Goal: Information Seeking & Learning: Check status

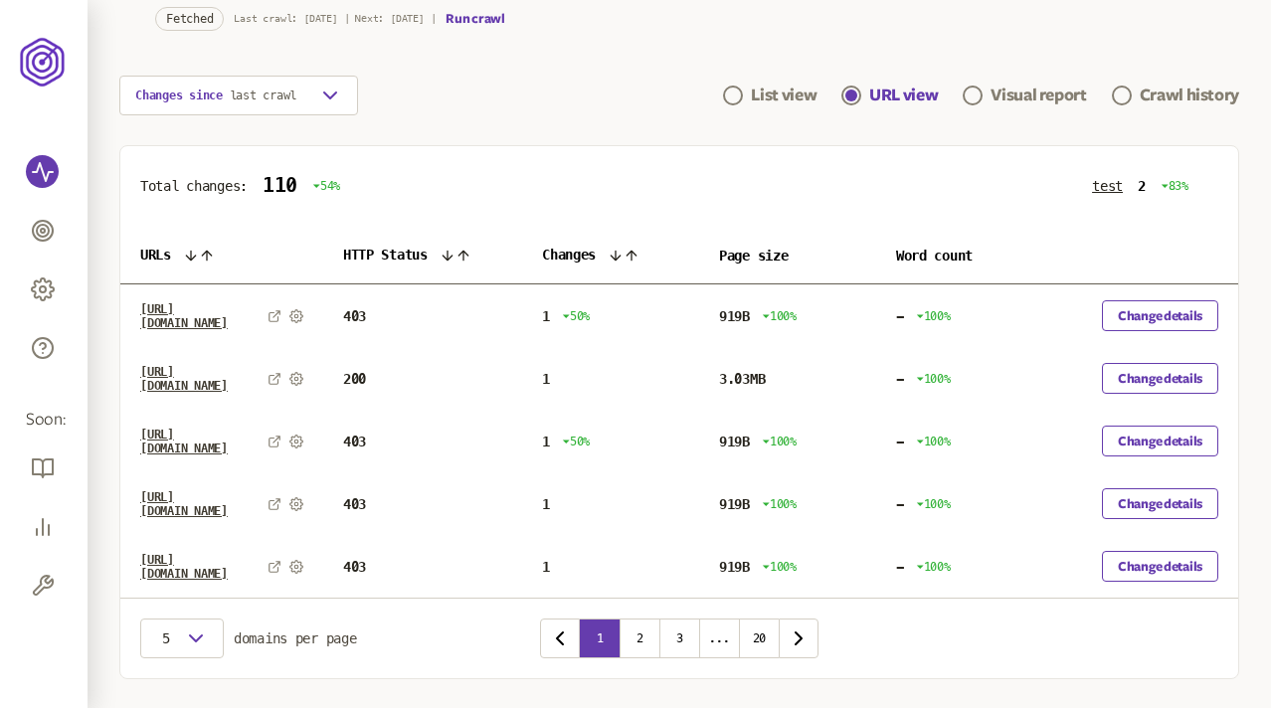
scroll to position [0, 86]
click at [1153, 315] on button "Change details" at bounding box center [1160, 315] width 116 height 31
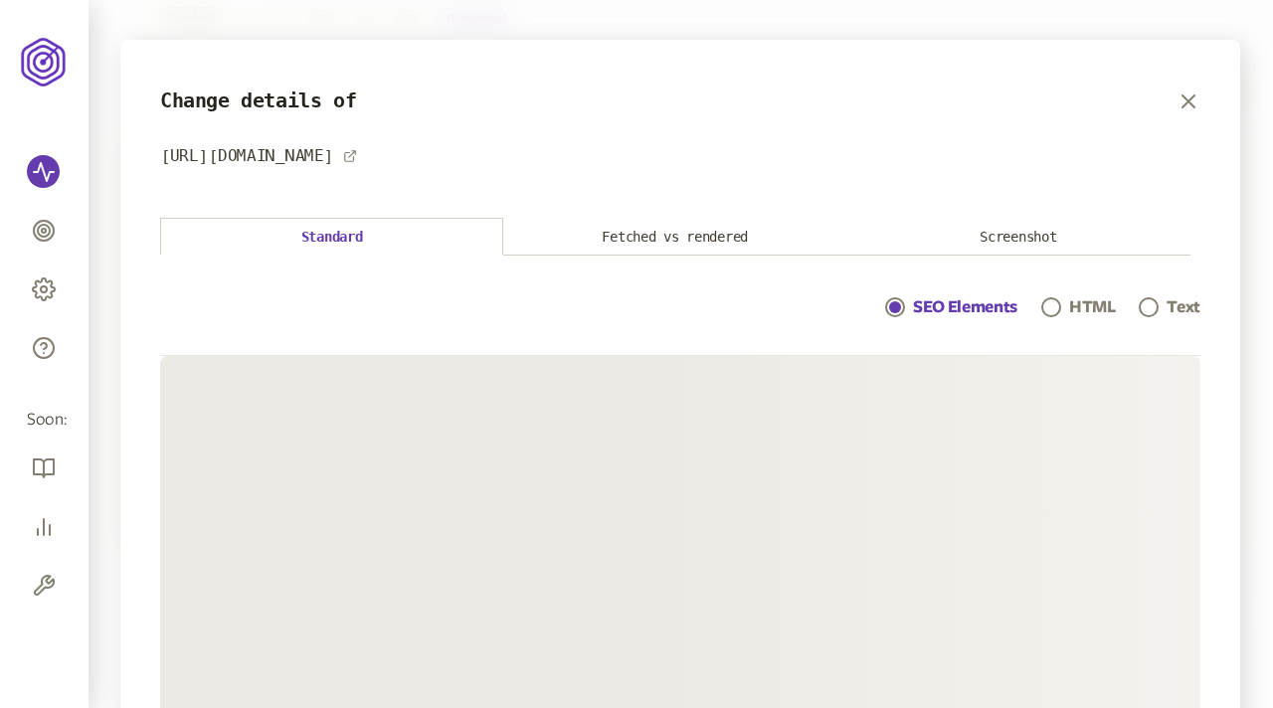
scroll to position [147, 0]
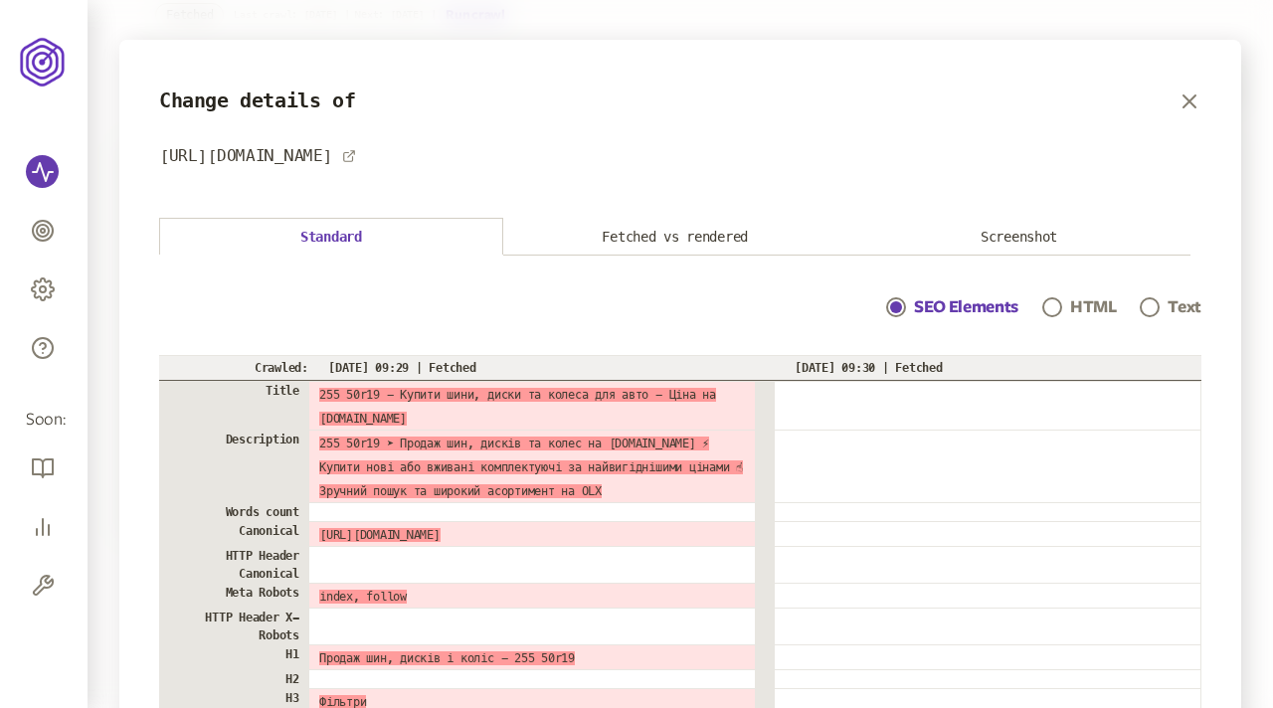
click at [1029, 235] on button "Screenshot" at bounding box center [1019, 237] width 344 height 37
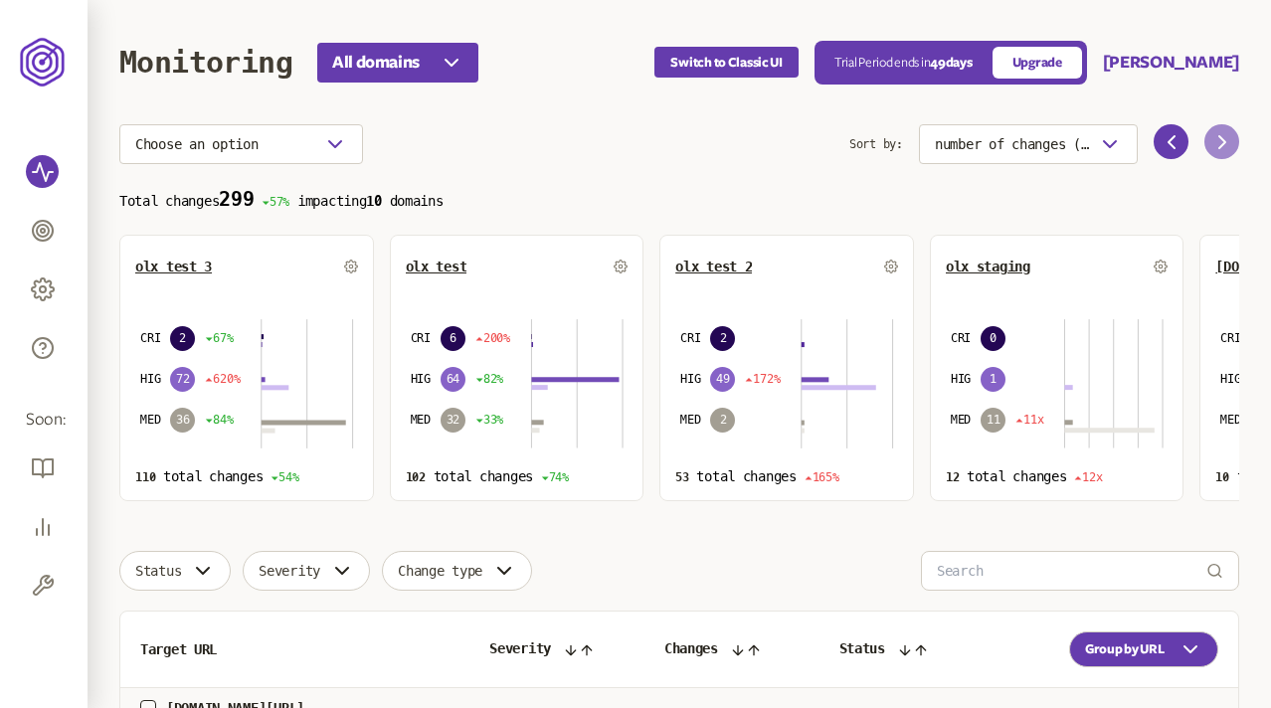
click at [1221, 141] on icon at bounding box center [1222, 142] width 24 height 24
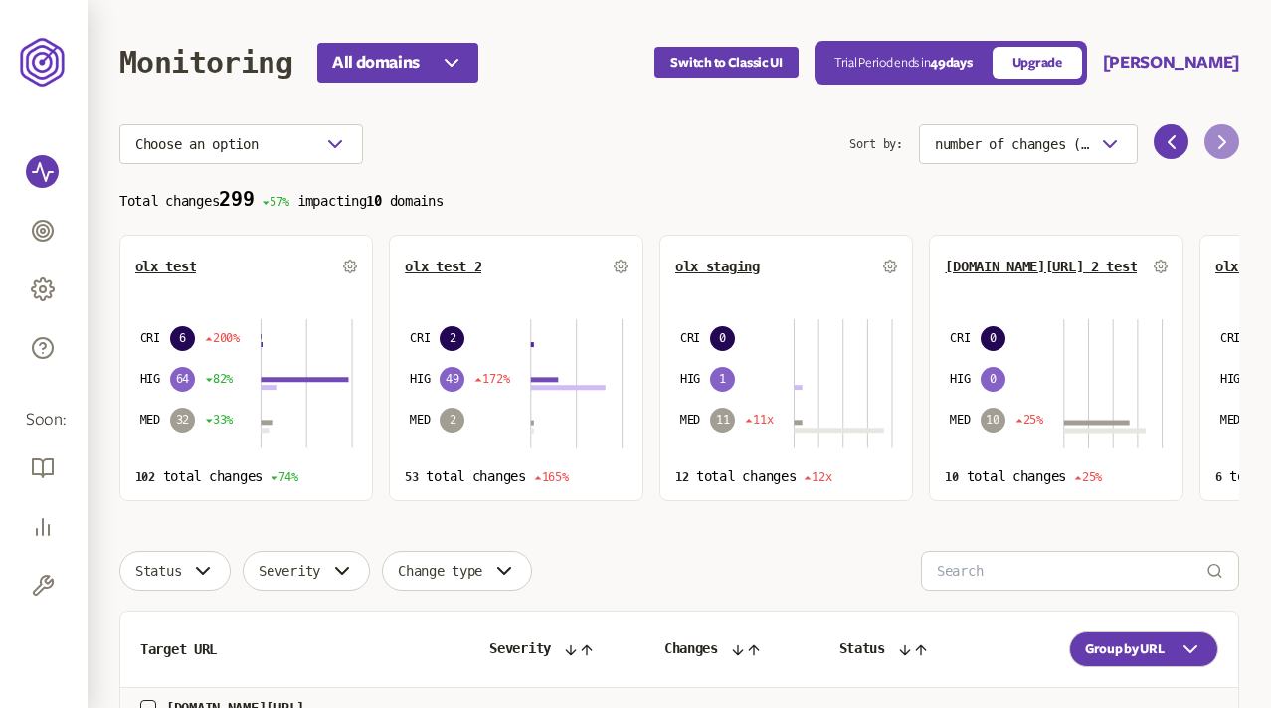
click at [1221, 141] on icon at bounding box center [1222, 142] width 24 height 24
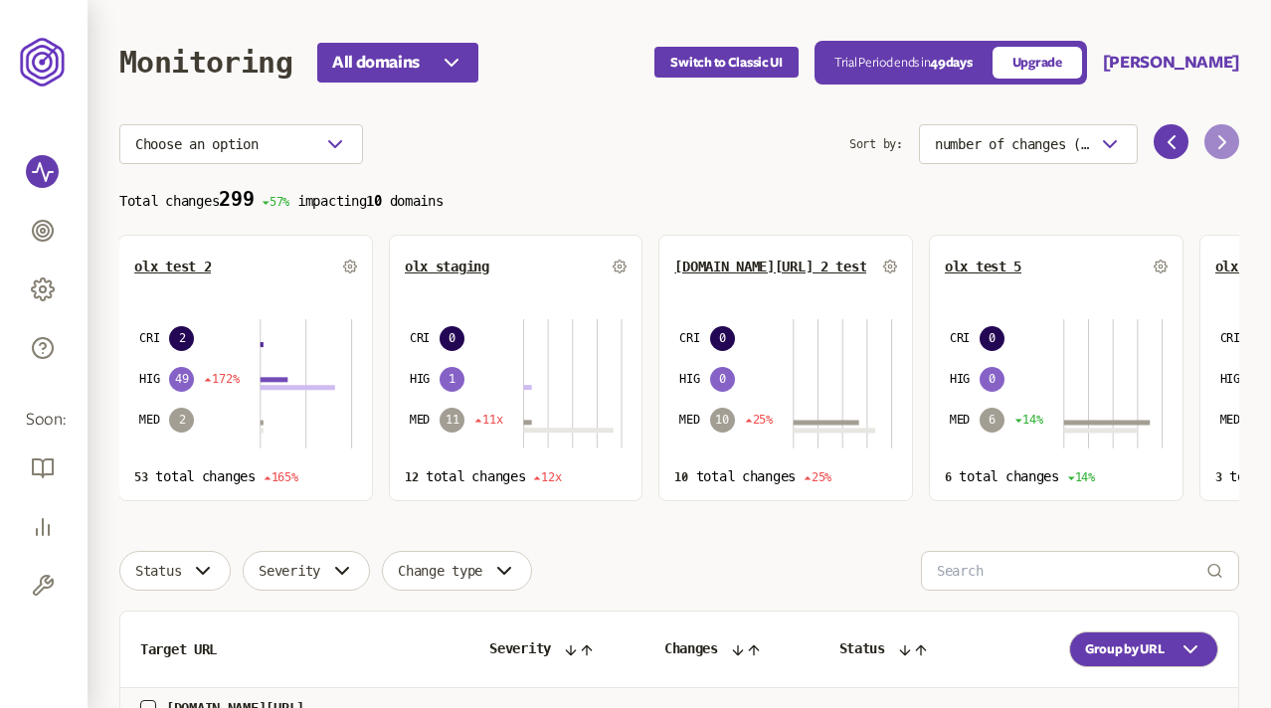
click at [1221, 141] on icon at bounding box center [1222, 142] width 24 height 24
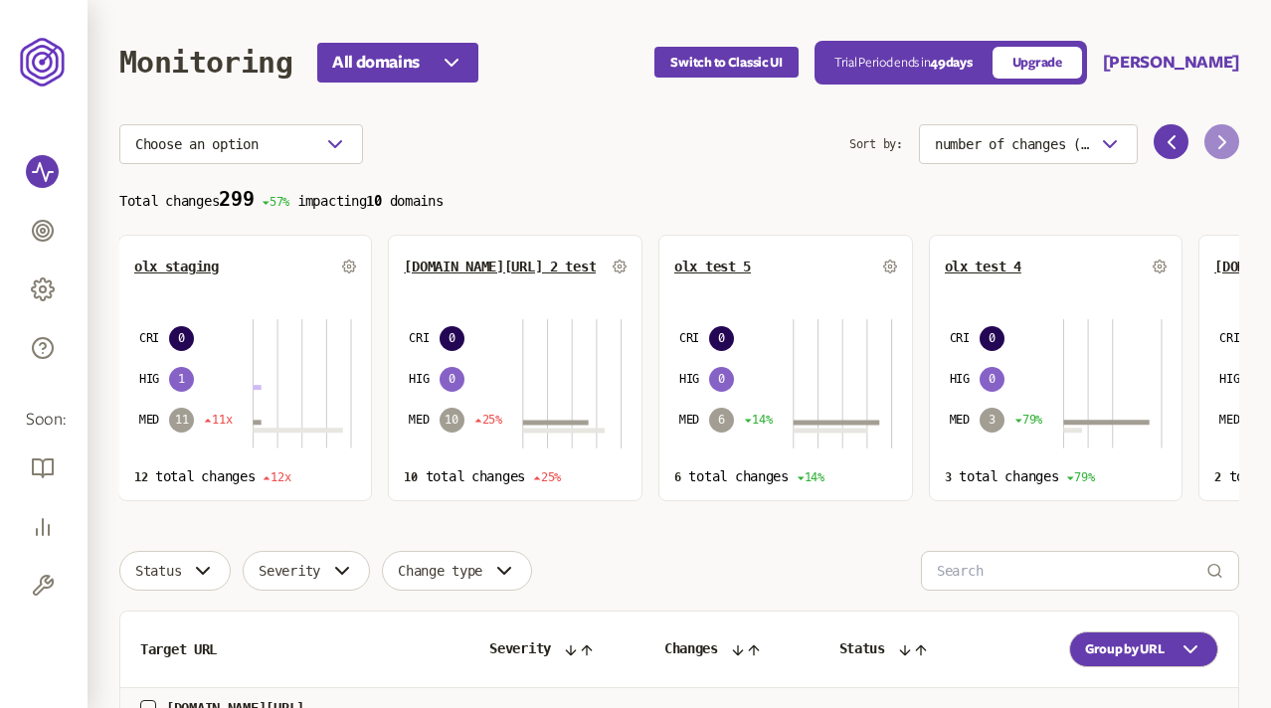
click at [1221, 141] on icon at bounding box center [1222, 142] width 24 height 24
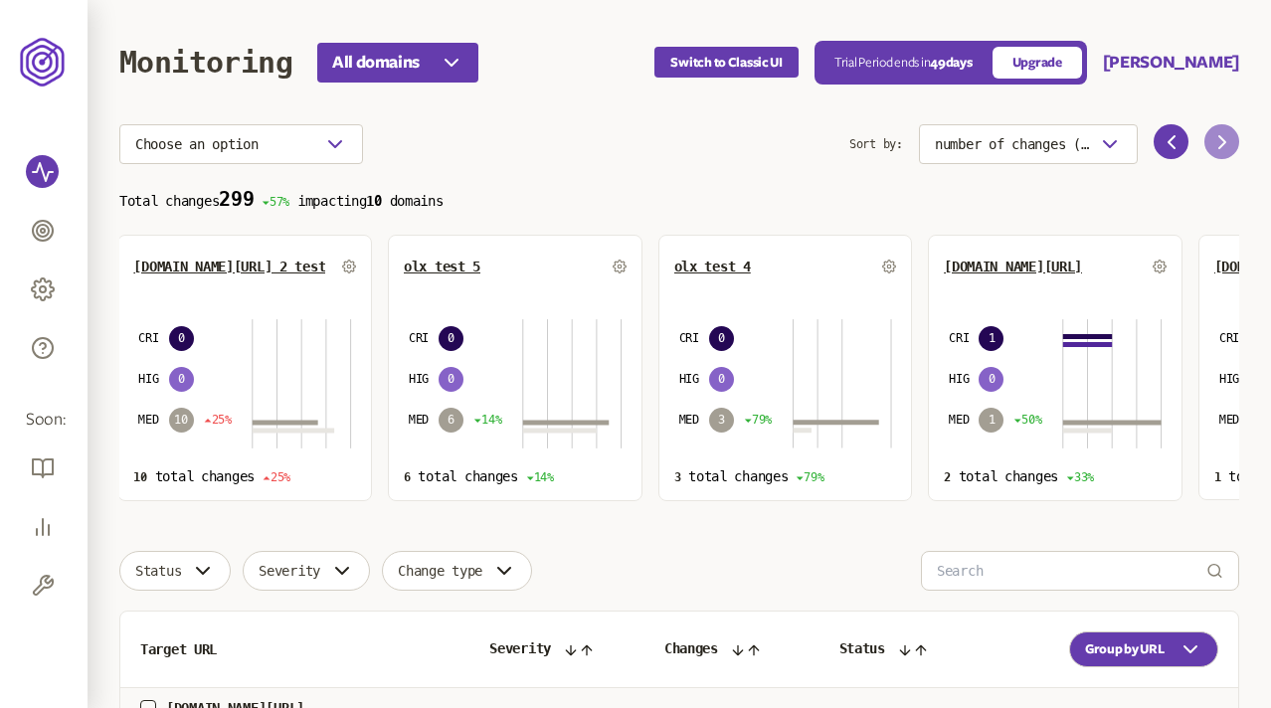
click at [1221, 141] on icon at bounding box center [1222, 142] width 24 height 24
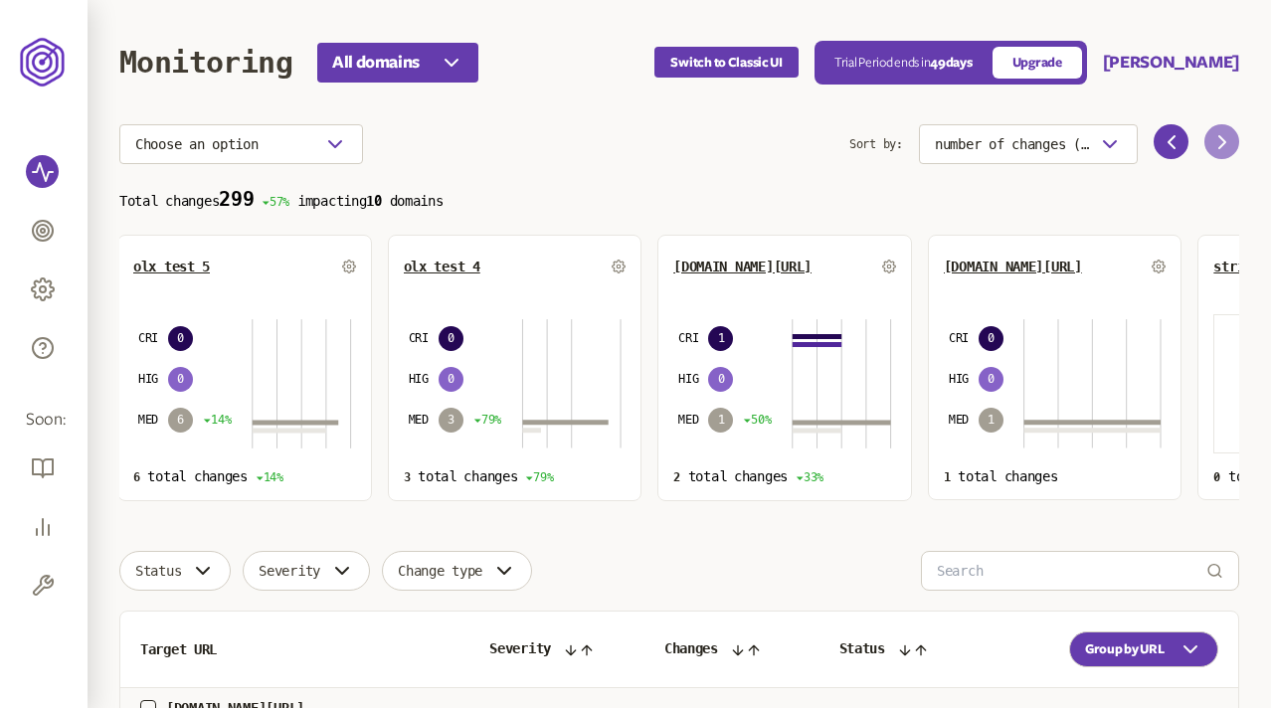
click at [1221, 141] on icon at bounding box center [1222, 142] width 24 height 24
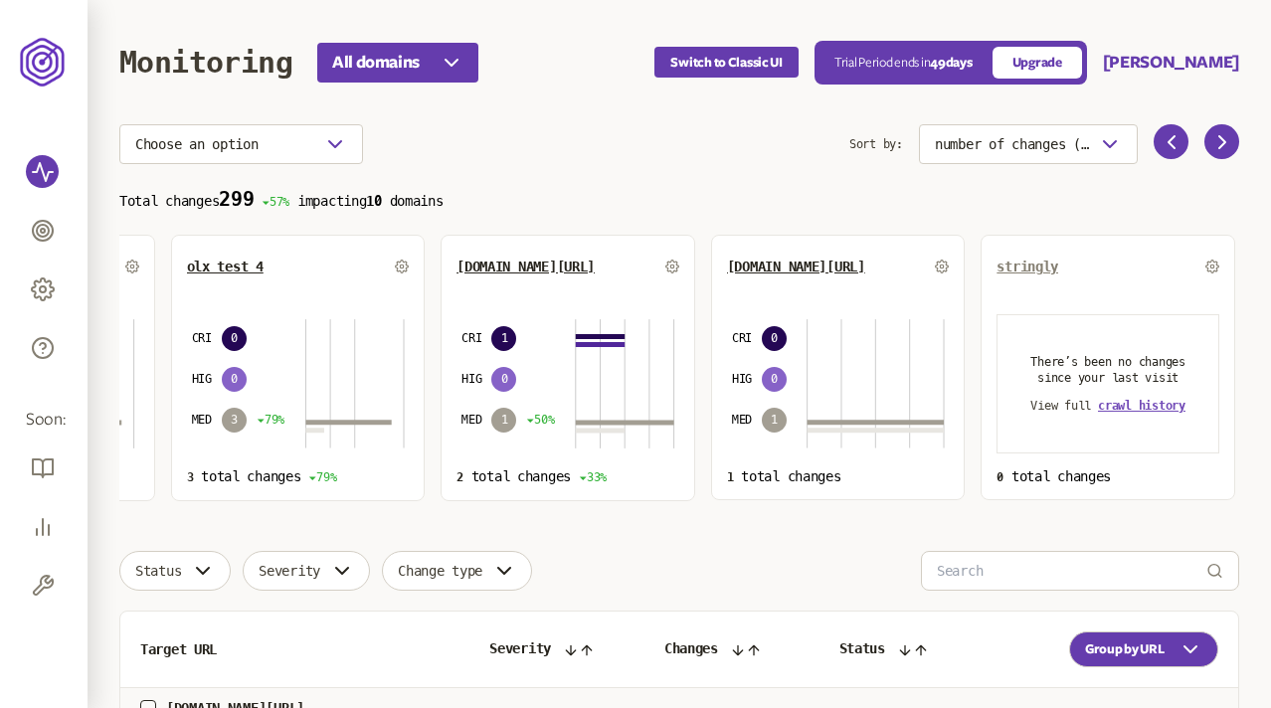
click at [1035, 266] on span "stringly" at bounding box center [1027, 266] width 62 height 16
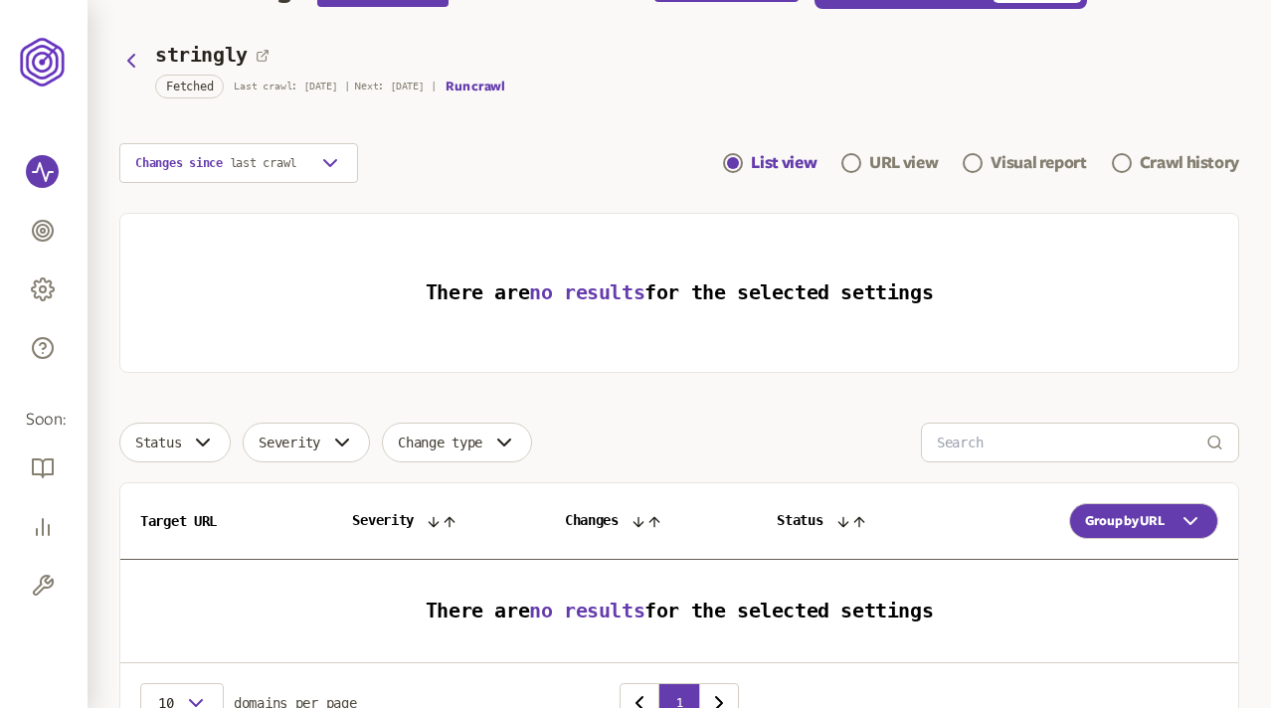
scroll to position [14, 0]
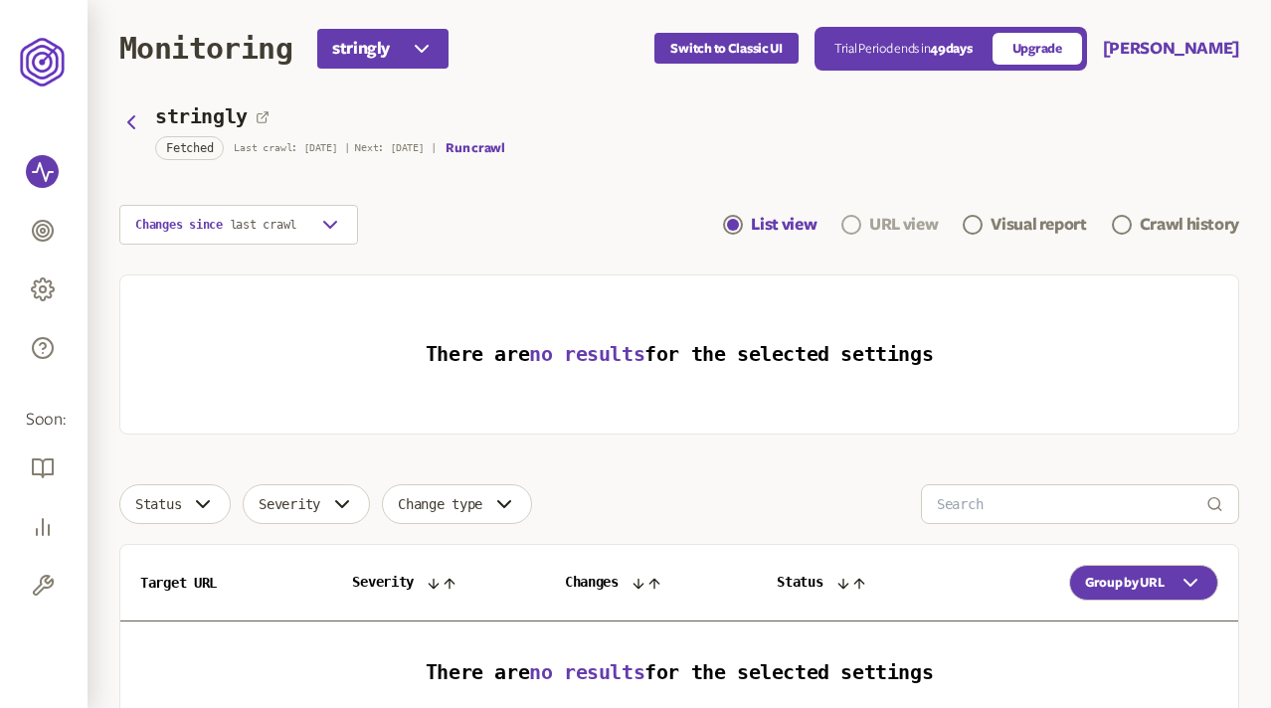
click at [891, 227] on div "URL view" at bounding box center [903, 225] width 69 height 24
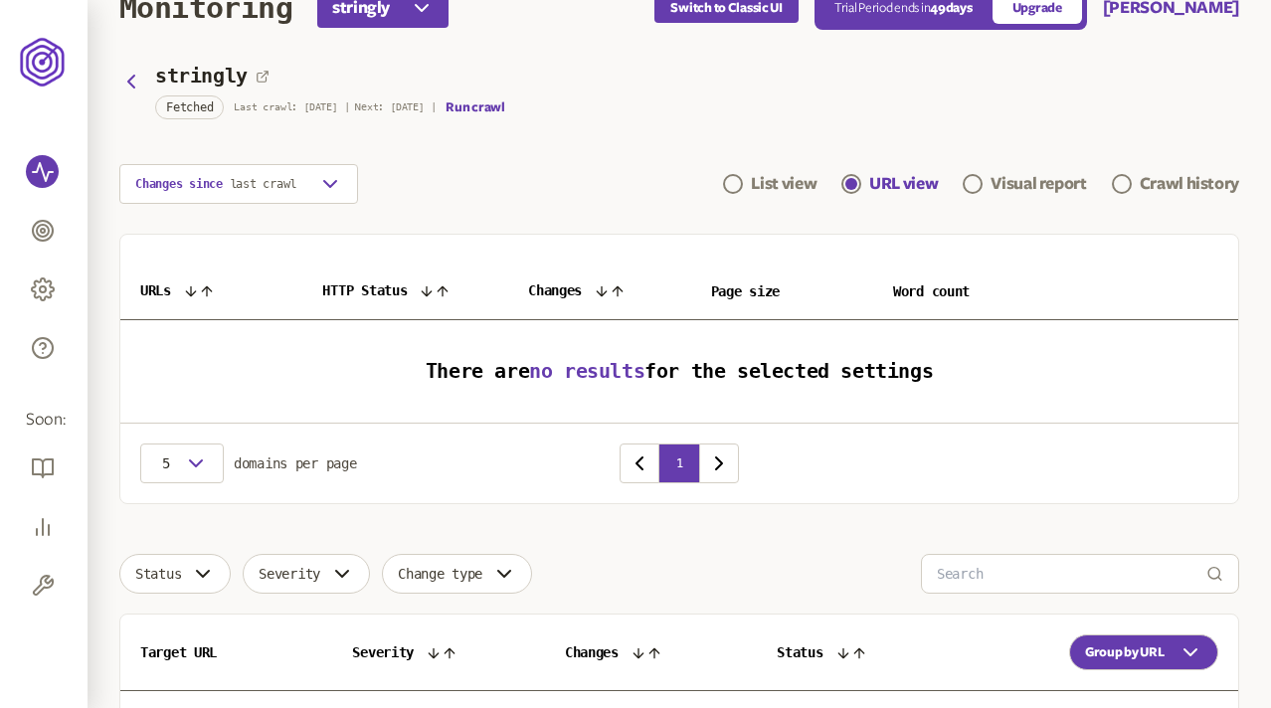
scroll to position [31, 0]
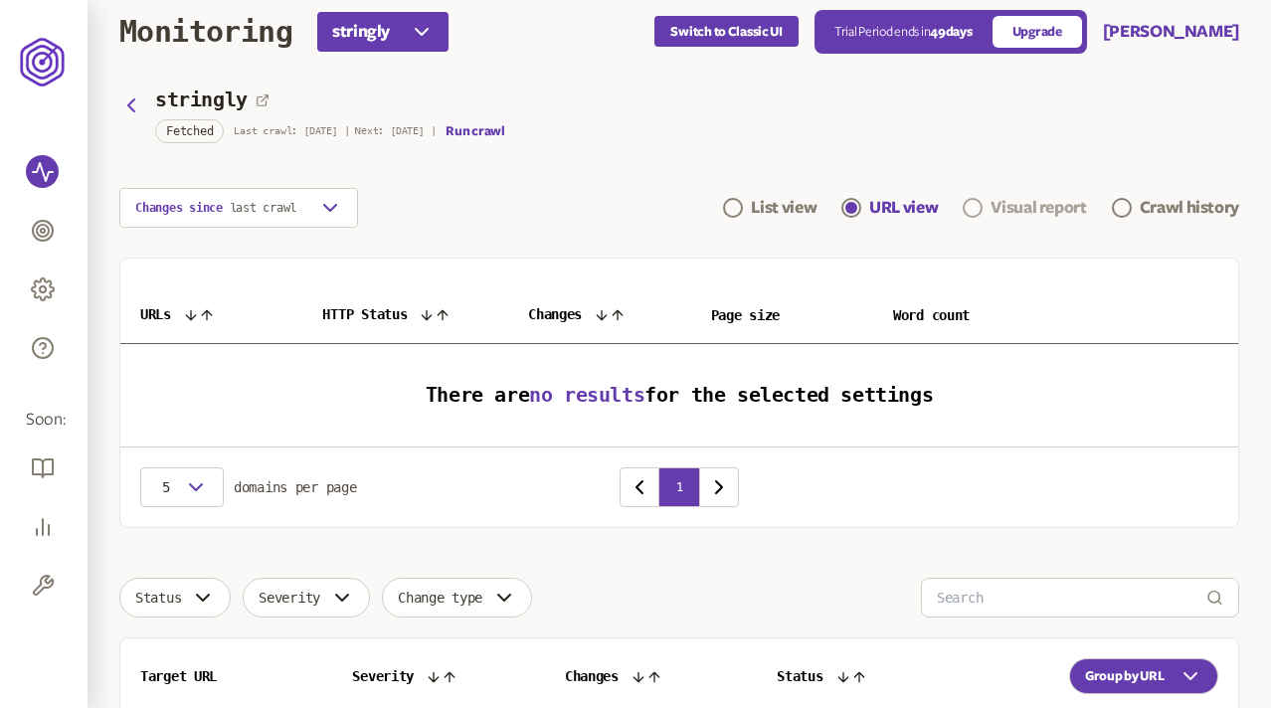
click at [1000, 201] on div "Visual report" at bounding box center [1037, 208] width 95 height 24
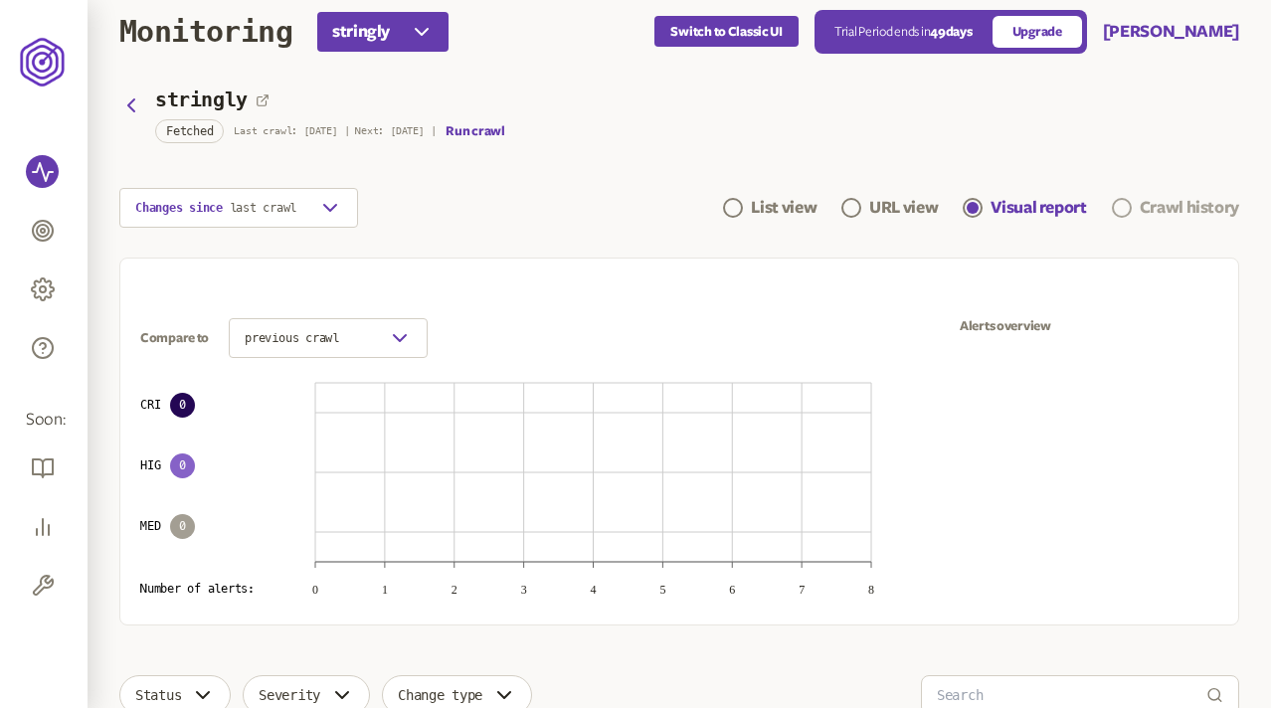
click at [1174, 214] on div "Crawl history" at bounding box center [1188, 208] width 99 height 24
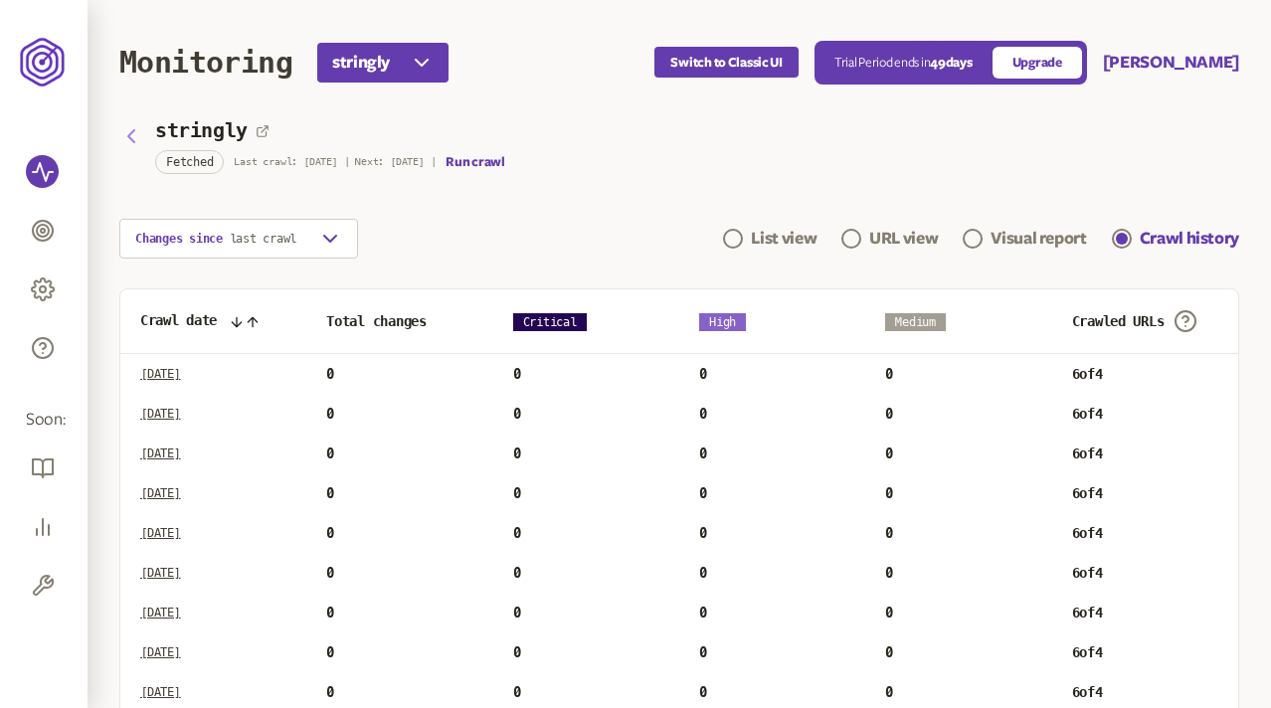
click at [130, 129] on icon "button" at bounding box center [131, 136] width 24 height 24
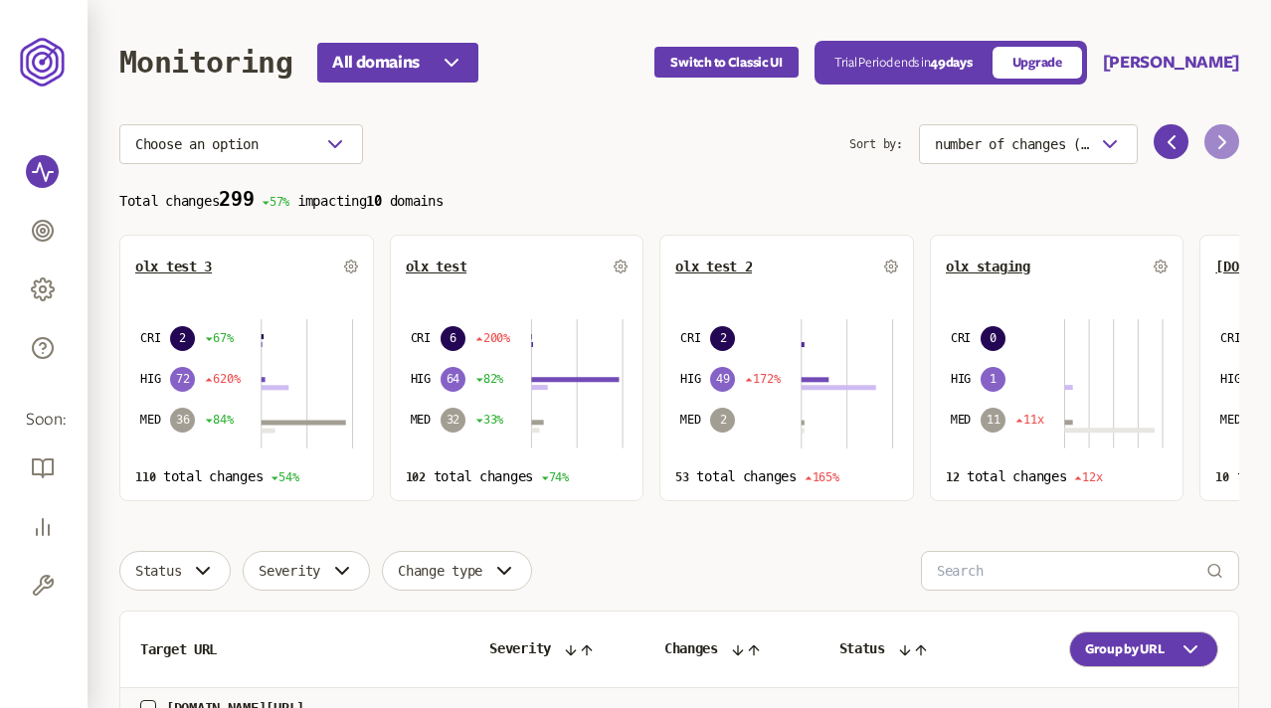
click at [1214, 135] on icon at bounding box center [1222, 142] width 24 height 24
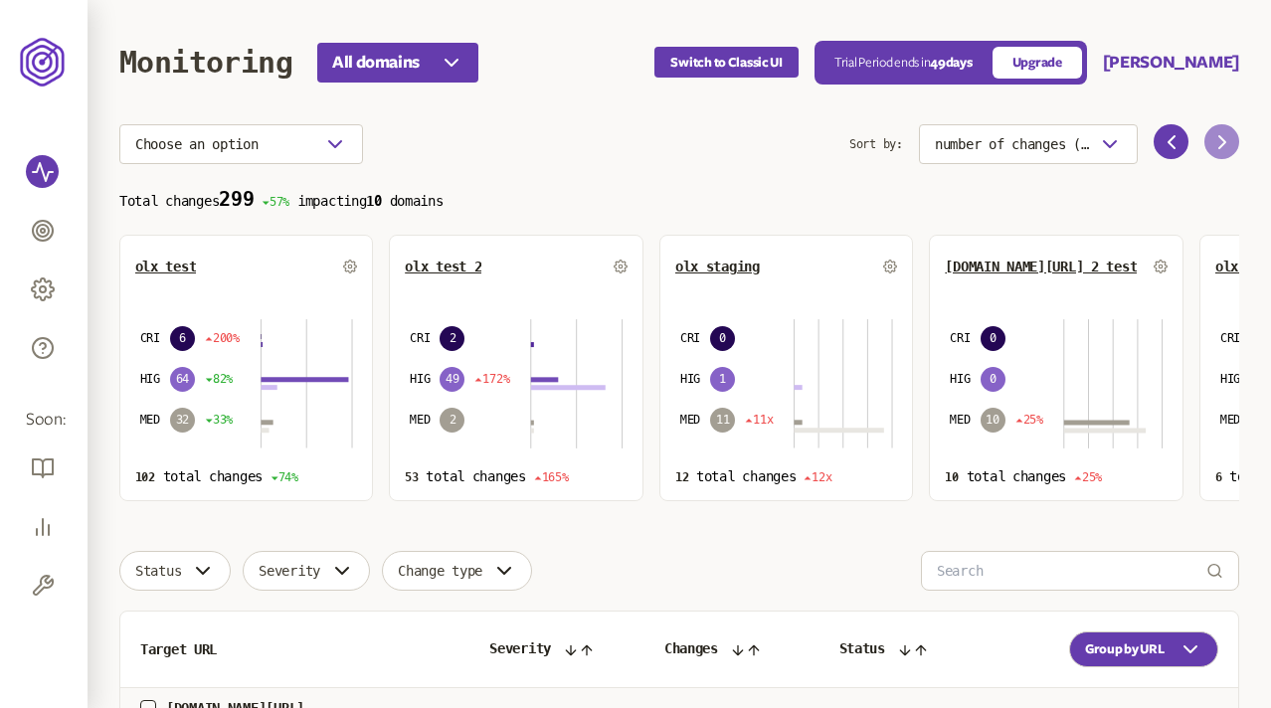
click at [1214, 135] on icon at bounding box center [1222, 142] width 24 height 24
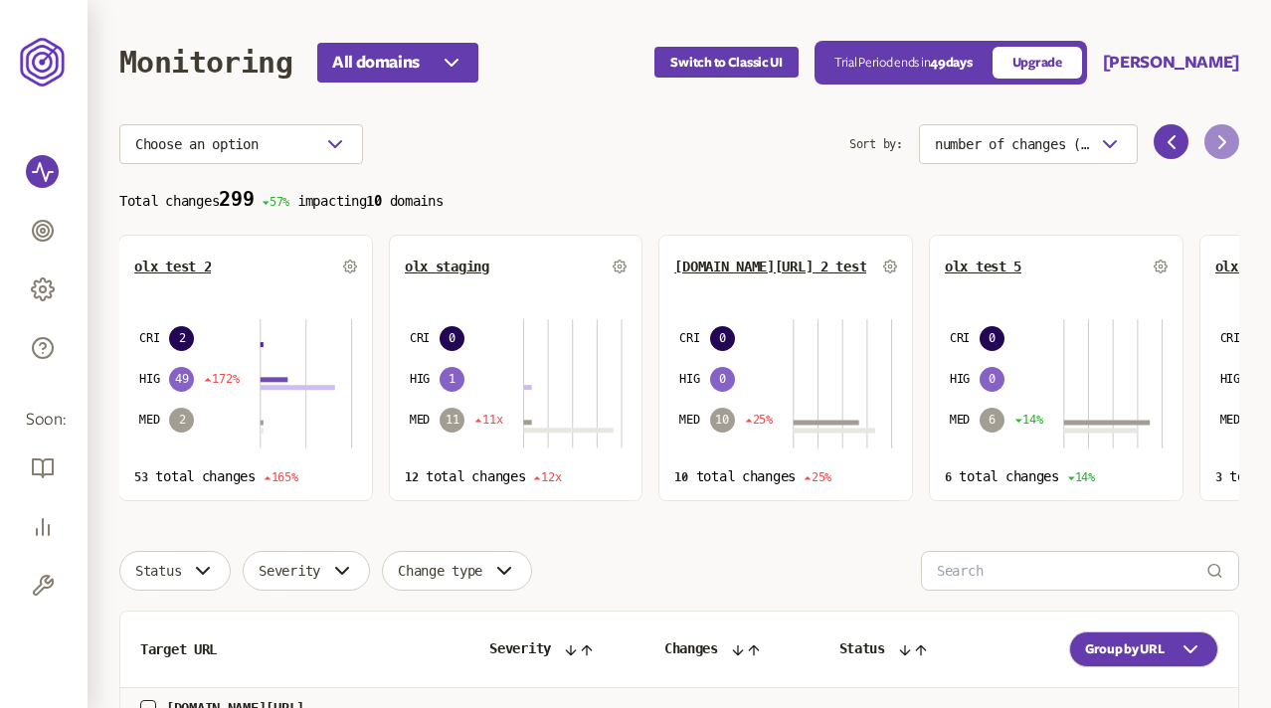
click at [1214, 135] on icon at bounding box center [1222, 142] width 24 height 24
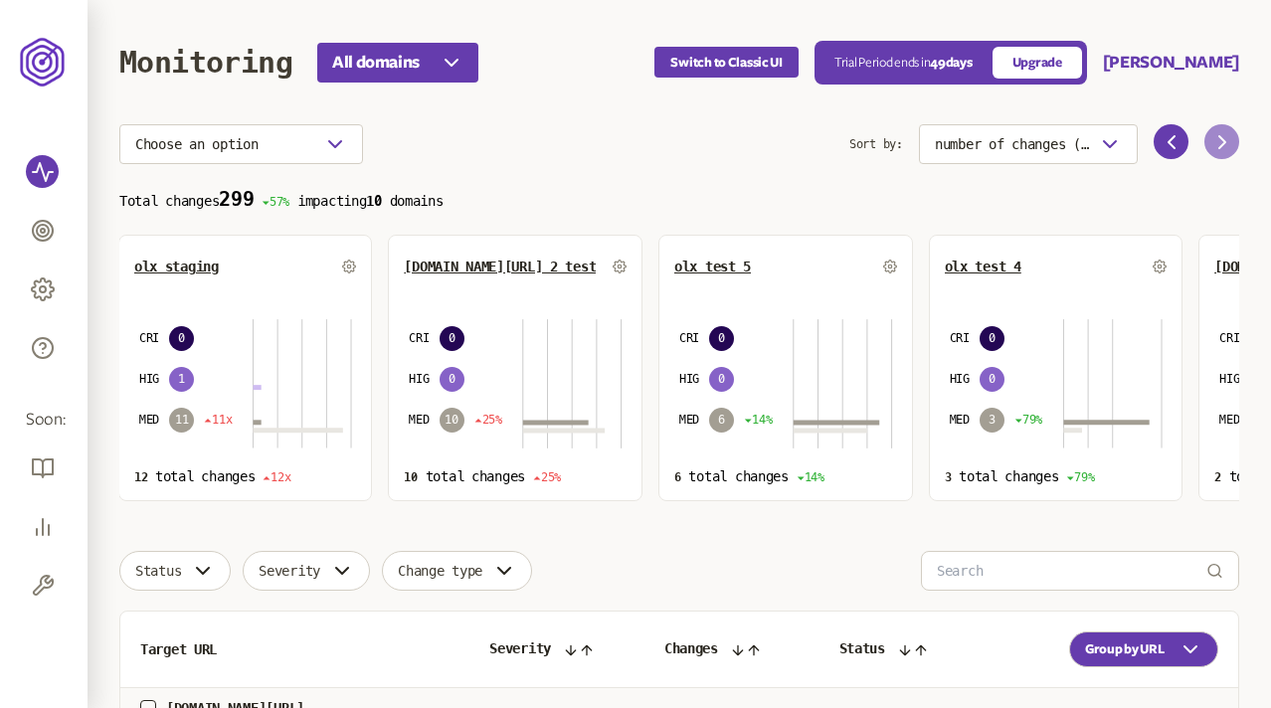
click at [1214, 135] on icon at bounding box center [1222, 142] width 24 height 24
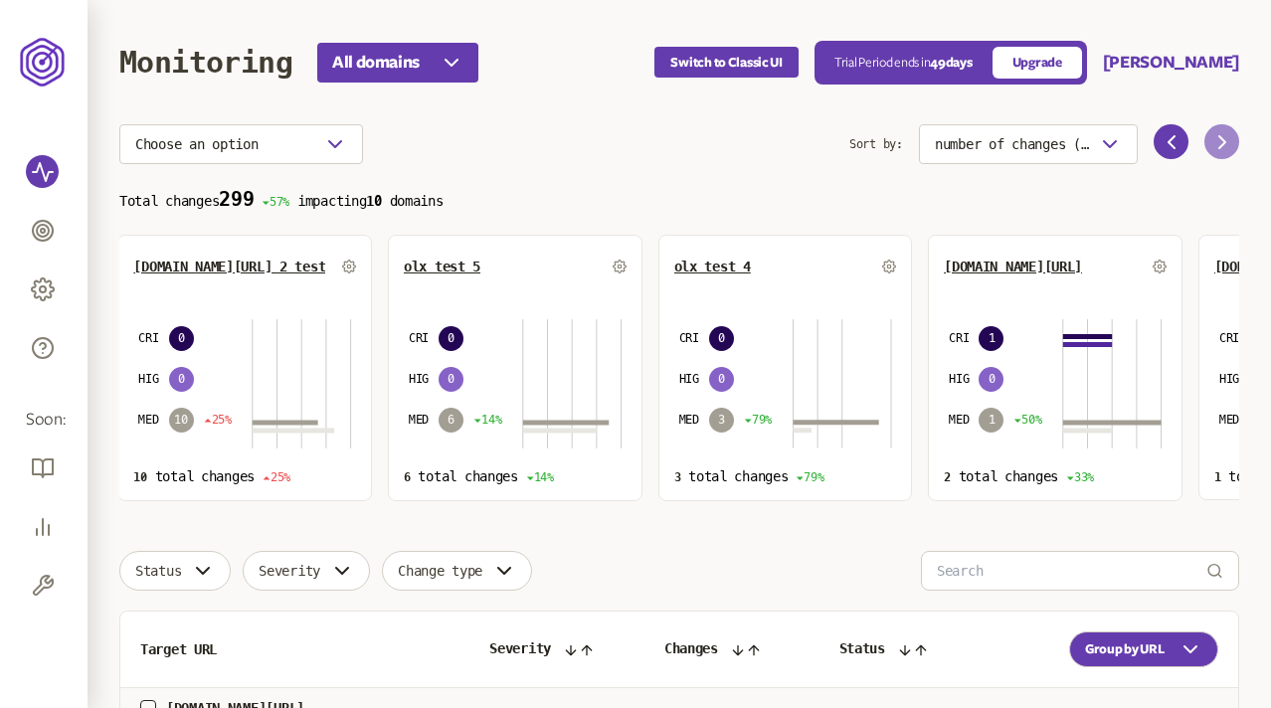
click at [1214, 135] on icon at bounding box center [1222, 142] width 24 height 24
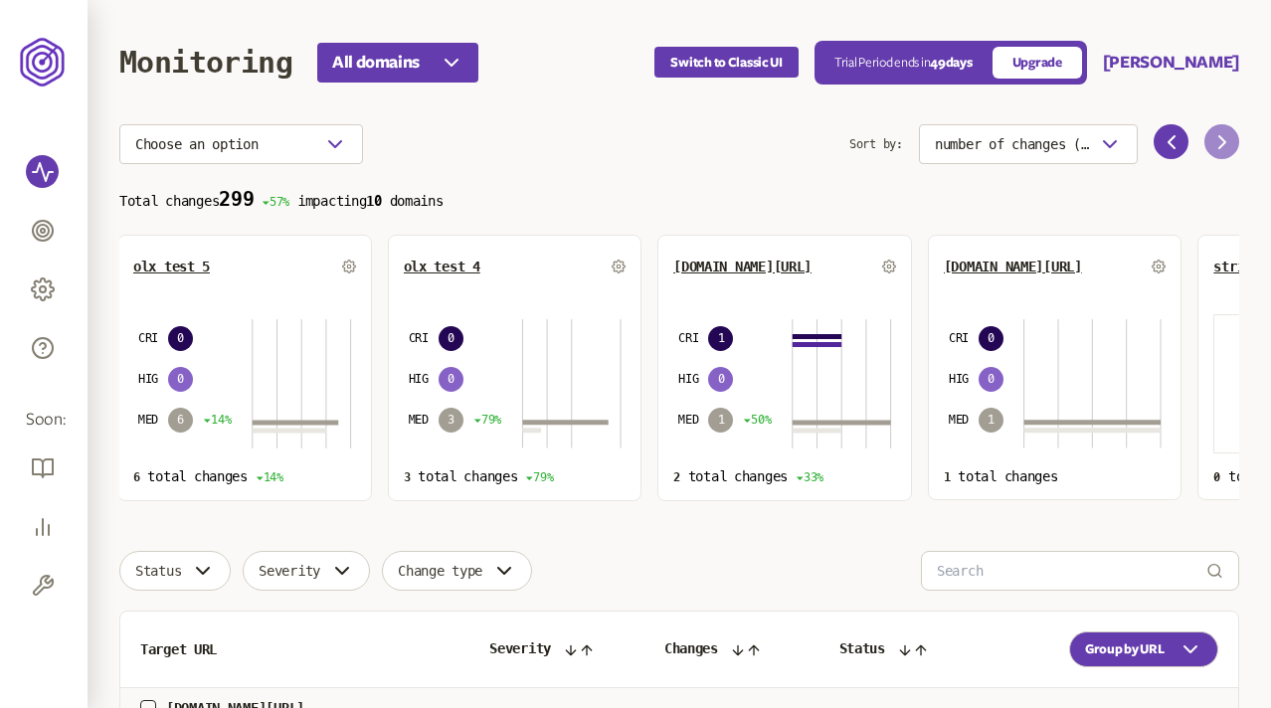
click at [1214, 135] on icon at bounding box center [1222, 142] width 24 height 24
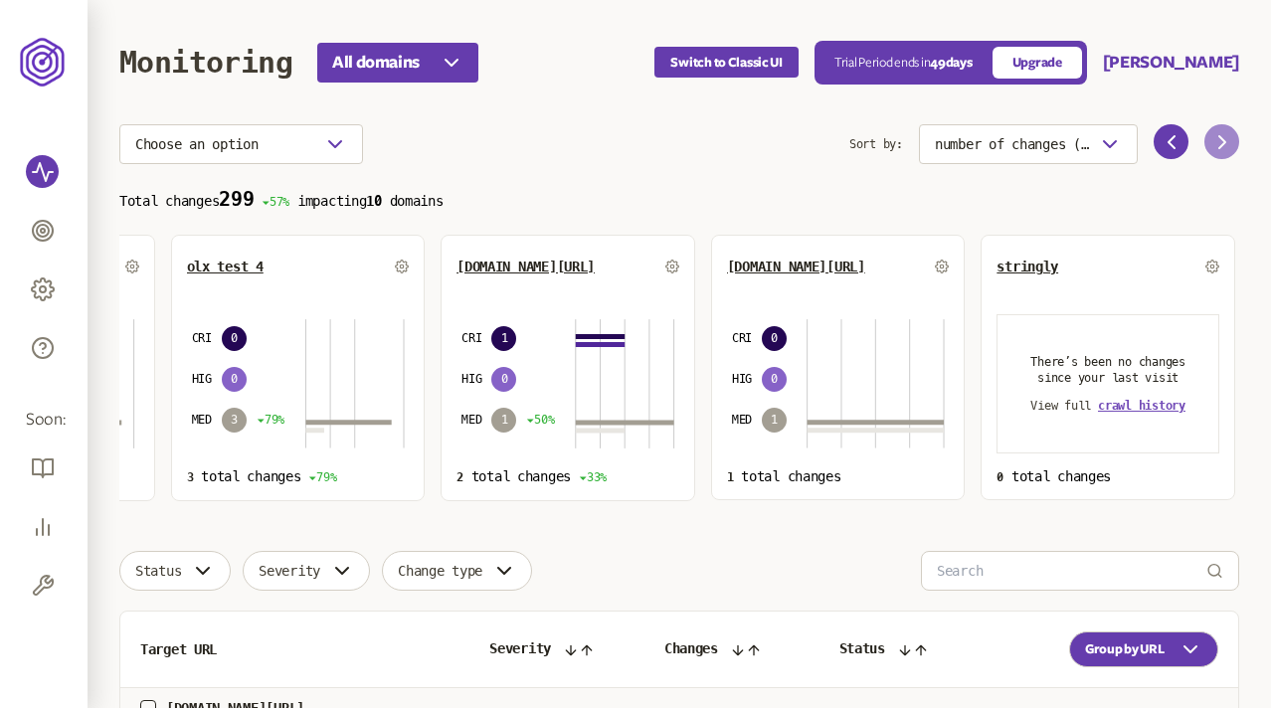
click at [1214, 135] on icon at bounding box center [1222, 142] width 24 height 24
click at [1164, 139] on icon at bounding box center [1171, 142] width 24 height 24
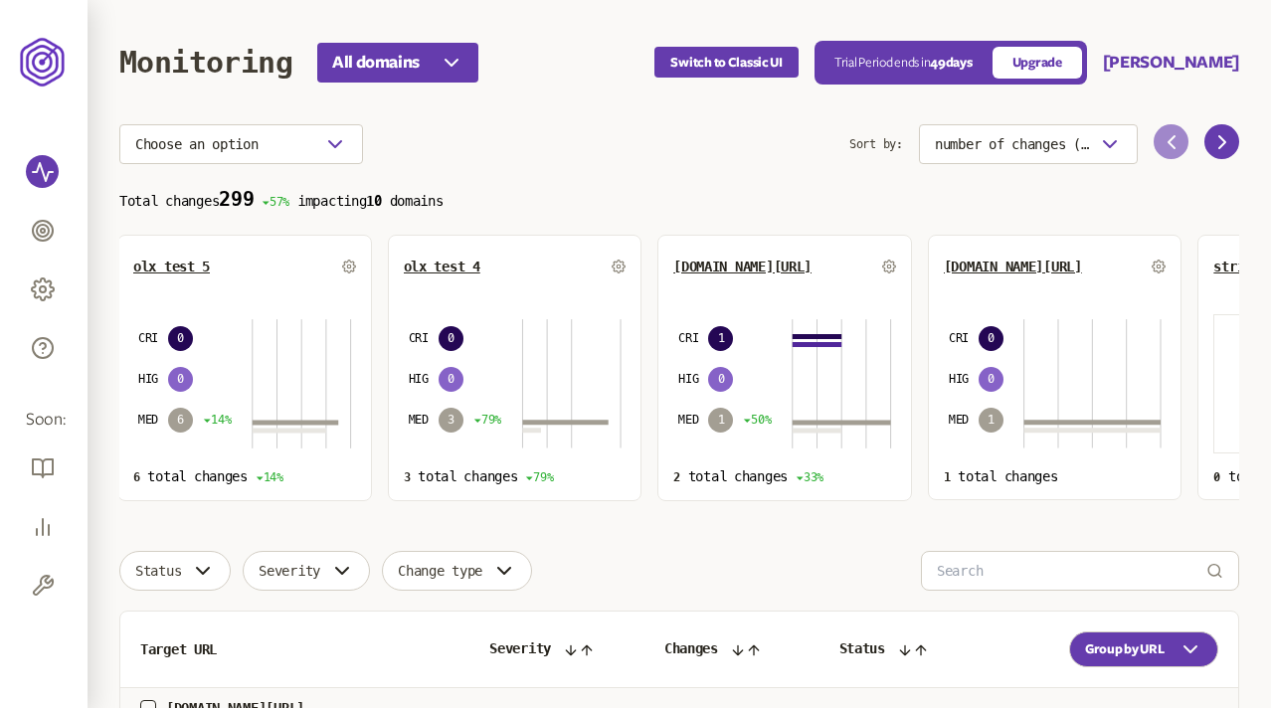
click at [1164, 139] on icon at bounding box center [1171, 142] width 24 height 24
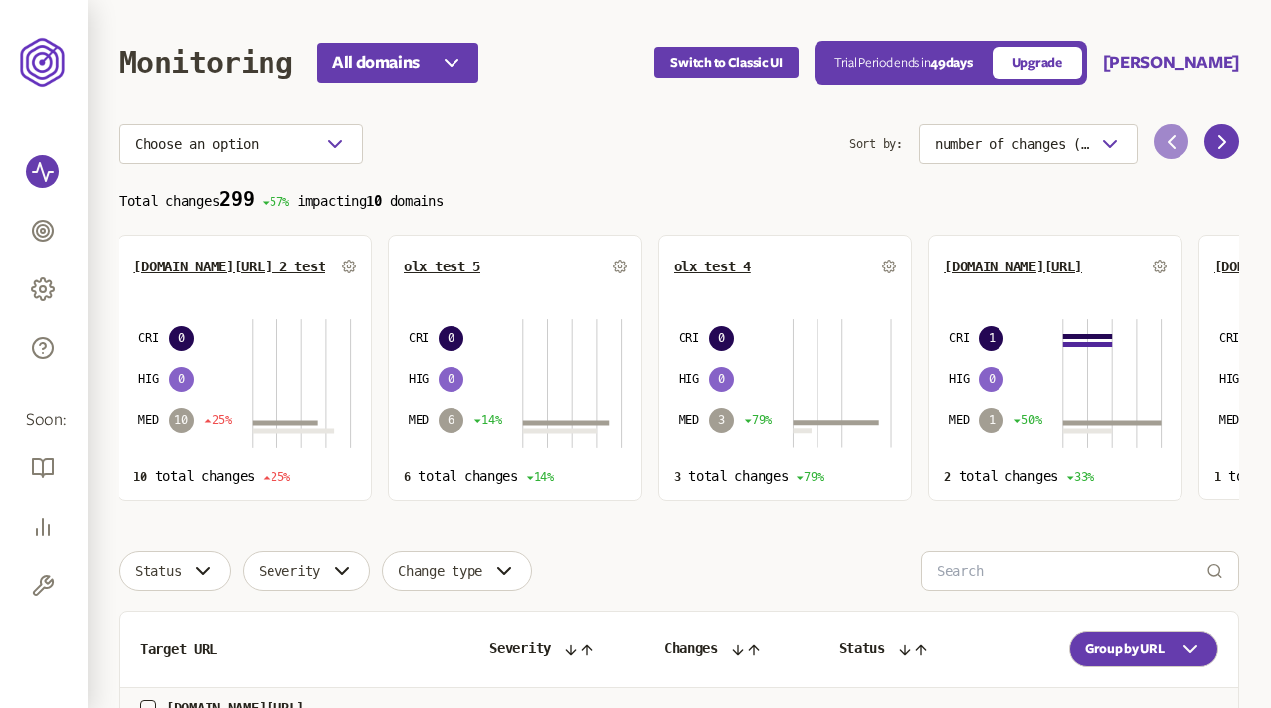
click at [1164, 139] on icon at bounding box center [1171, 142] width 24 height 24
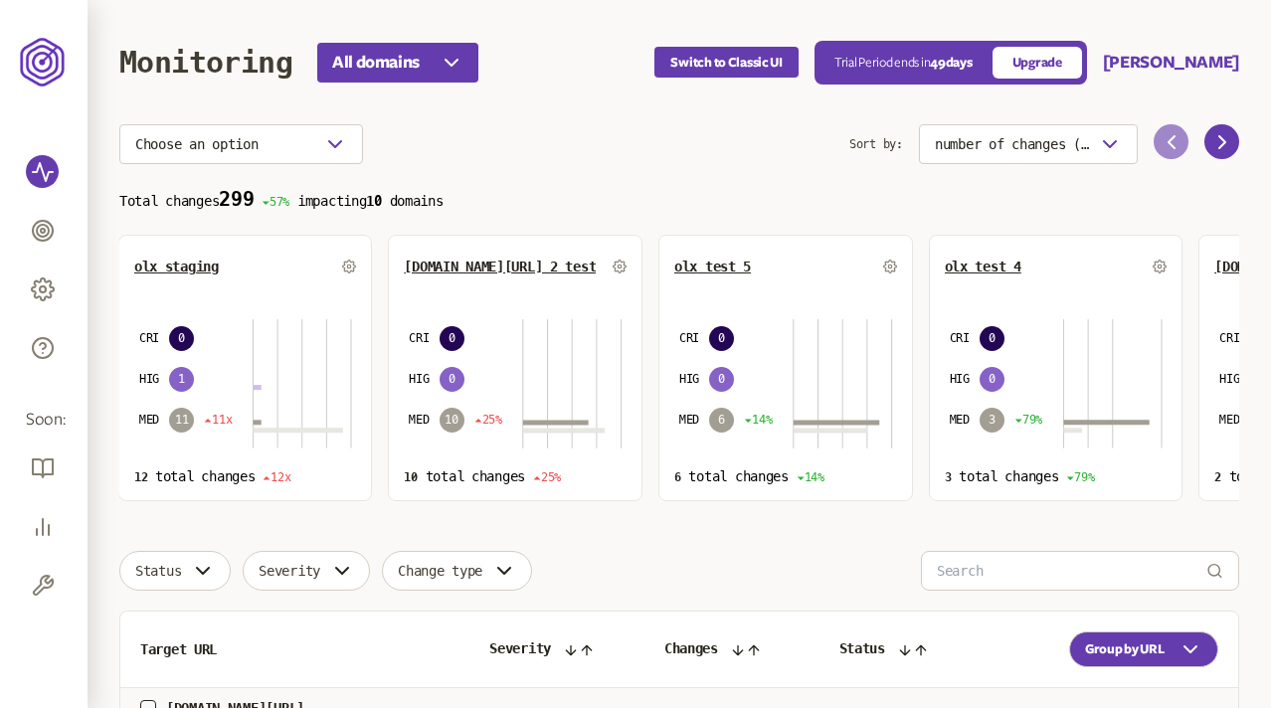
click at [1164, 139] on icon at bounding box center [1171, 142] width 24 height 24
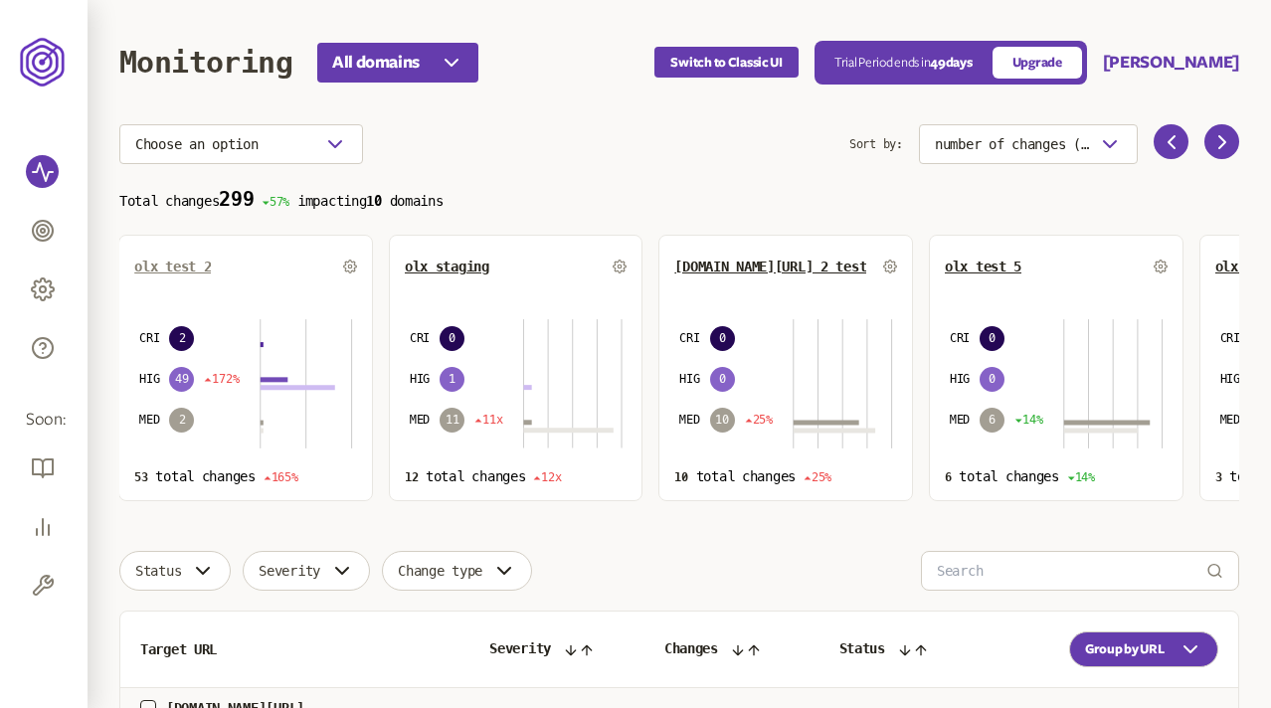
click at [193, 269] on span "olx test 2" at bounding box center [172, 266] width 77 height 16
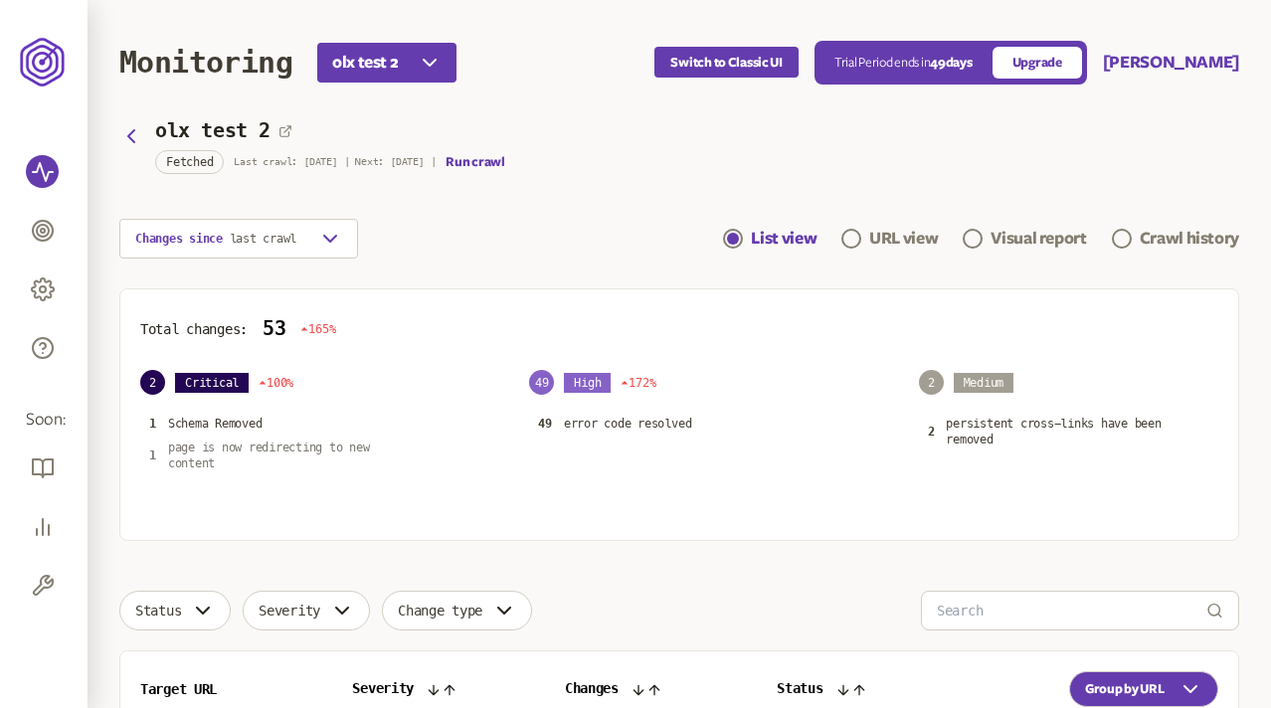
click at [248, 445] on p "page is now redirecting to new content" at bounding box center [288, 455] width 240 height 32
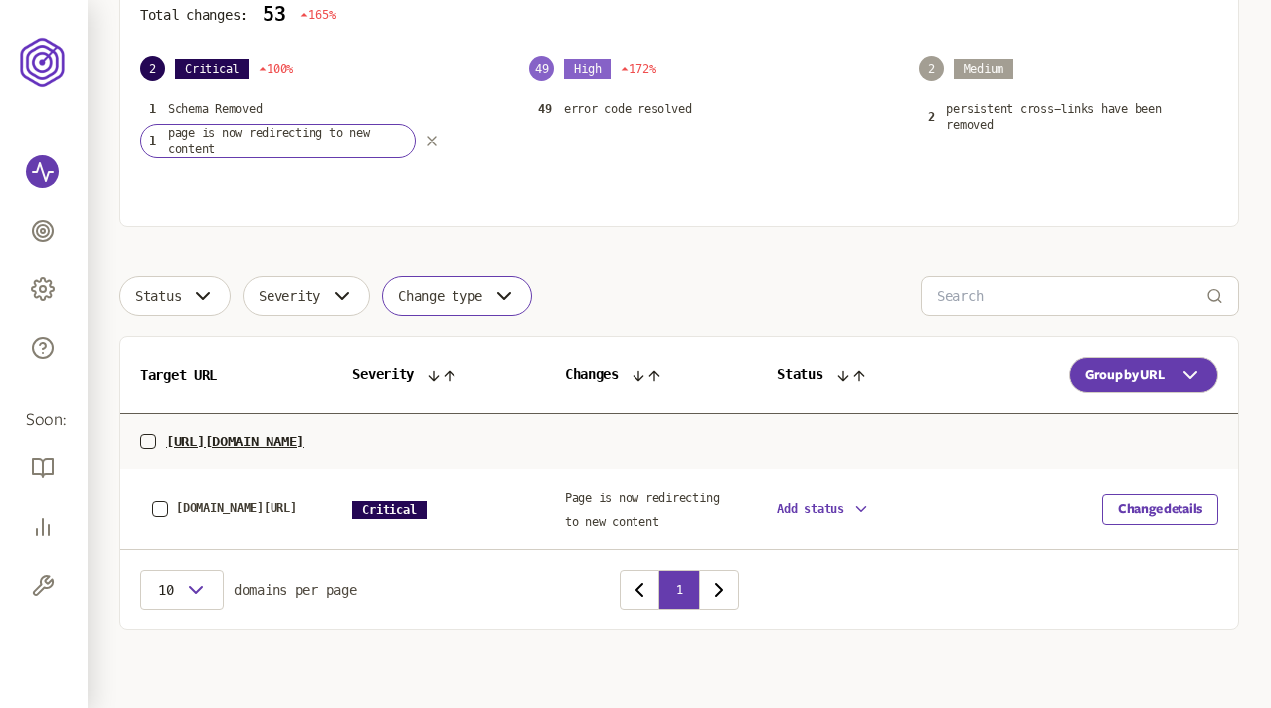
scroll to position [316, 0]
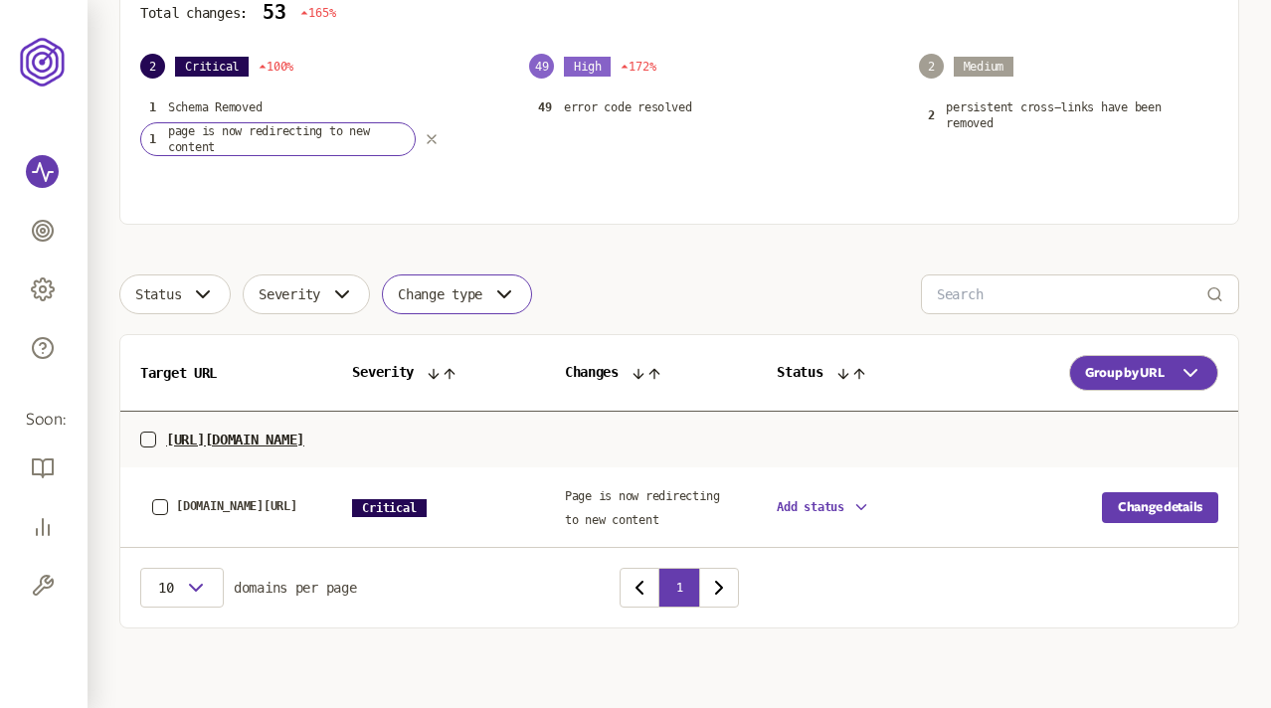
click at [1169, 508] on button "Change details" at bounding box center [1160, 507] width 116 height 31
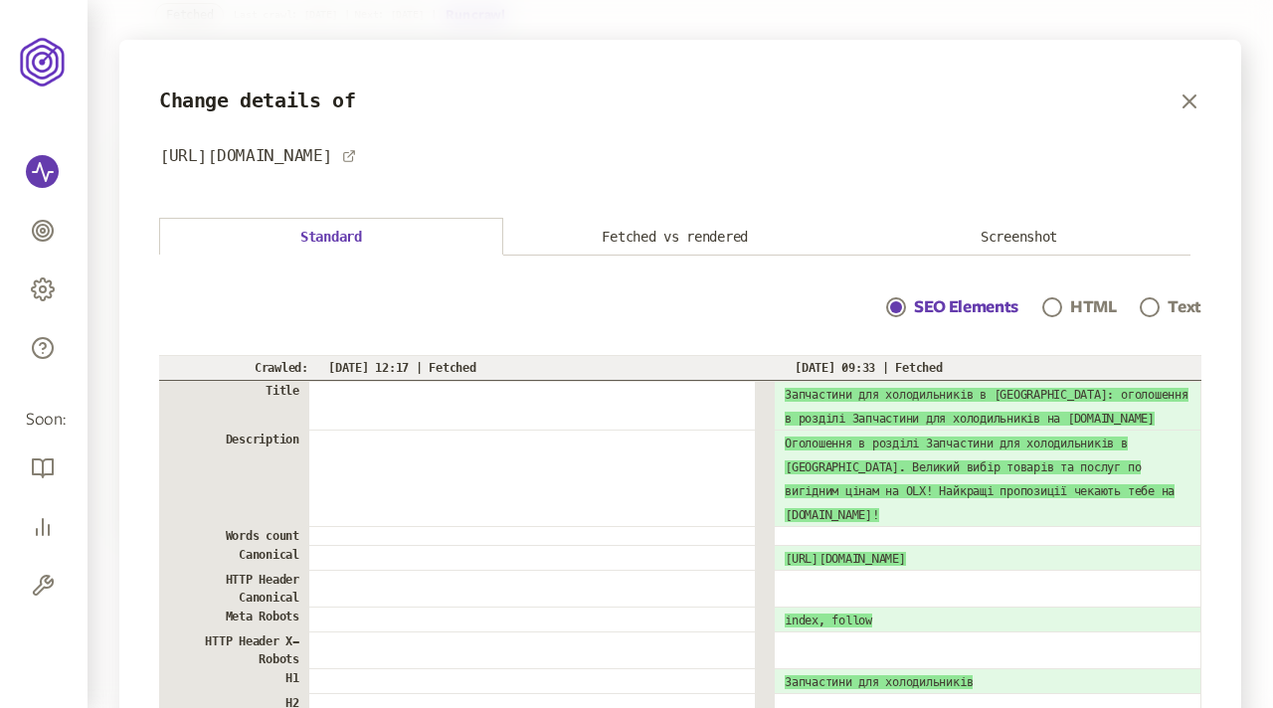
click at [1025, 242] on button "Screenshot" at bounding box center [1019, 237] width 344 height 37
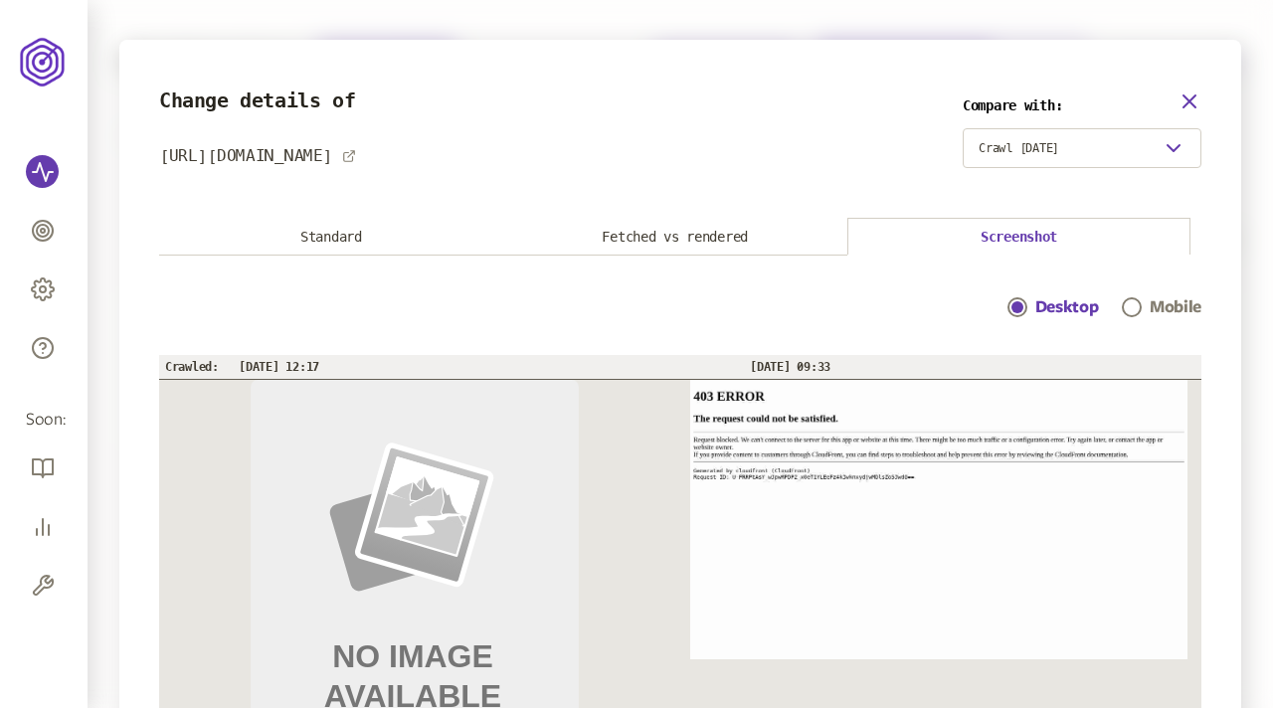
click at [1186, 100] on icon "button" at bounding box center [1189, 101] width 12 height 12
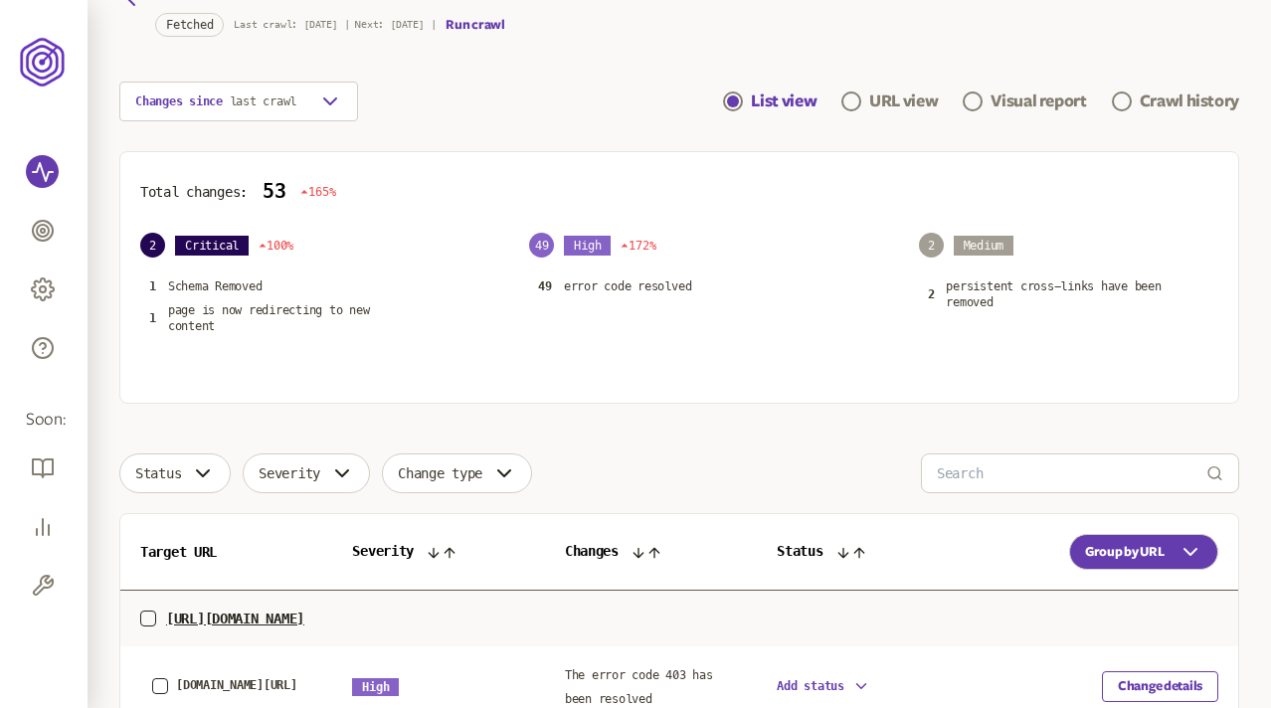
scroll to position [138, 0]
click at [983, 286] on p "persistent cross-links have been removed" at bounding box center [1065, 293] width 240 height 32
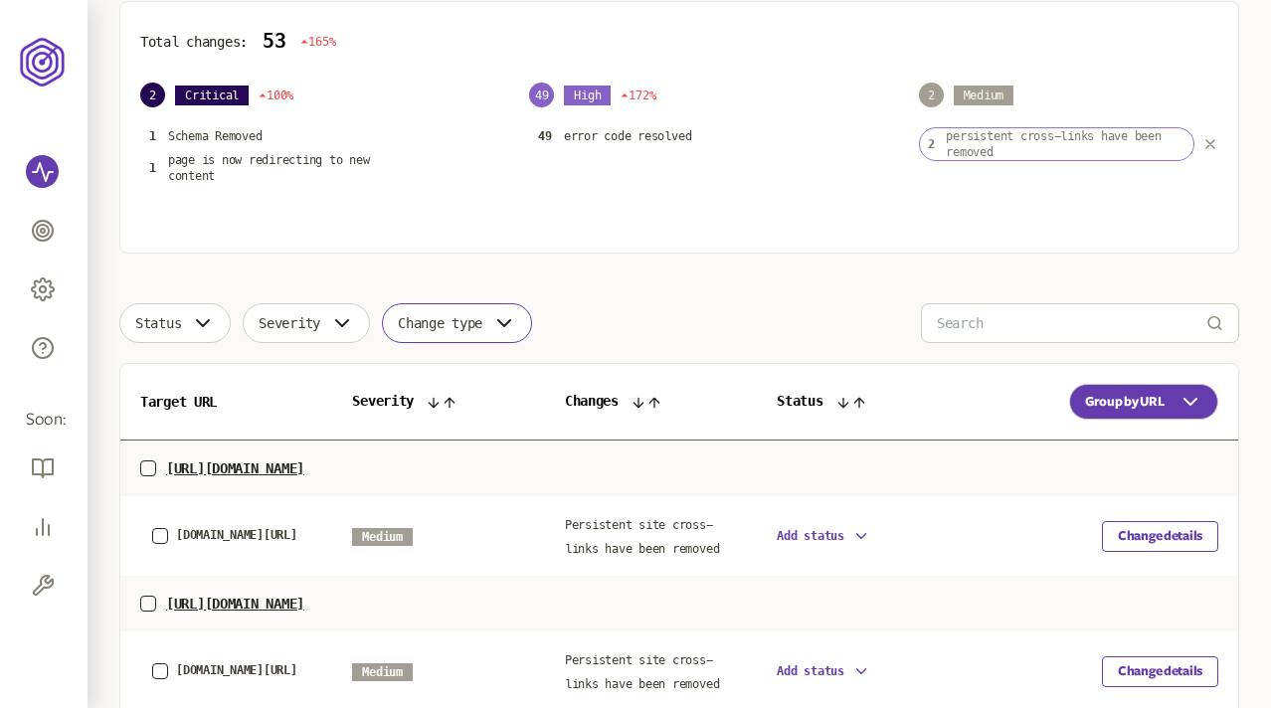
scroll to position [426, 0]
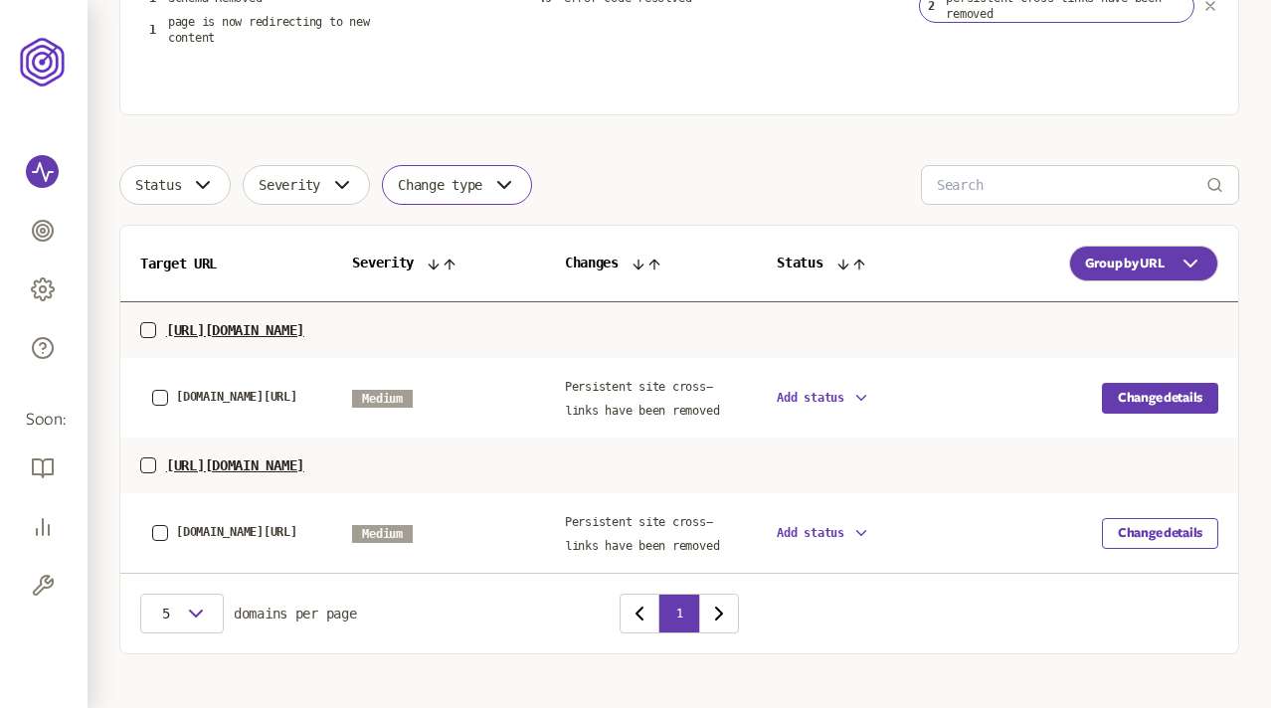
click at [1173, 400] on button "Change details" at bounding box center [1160, 398] width 116 height 31
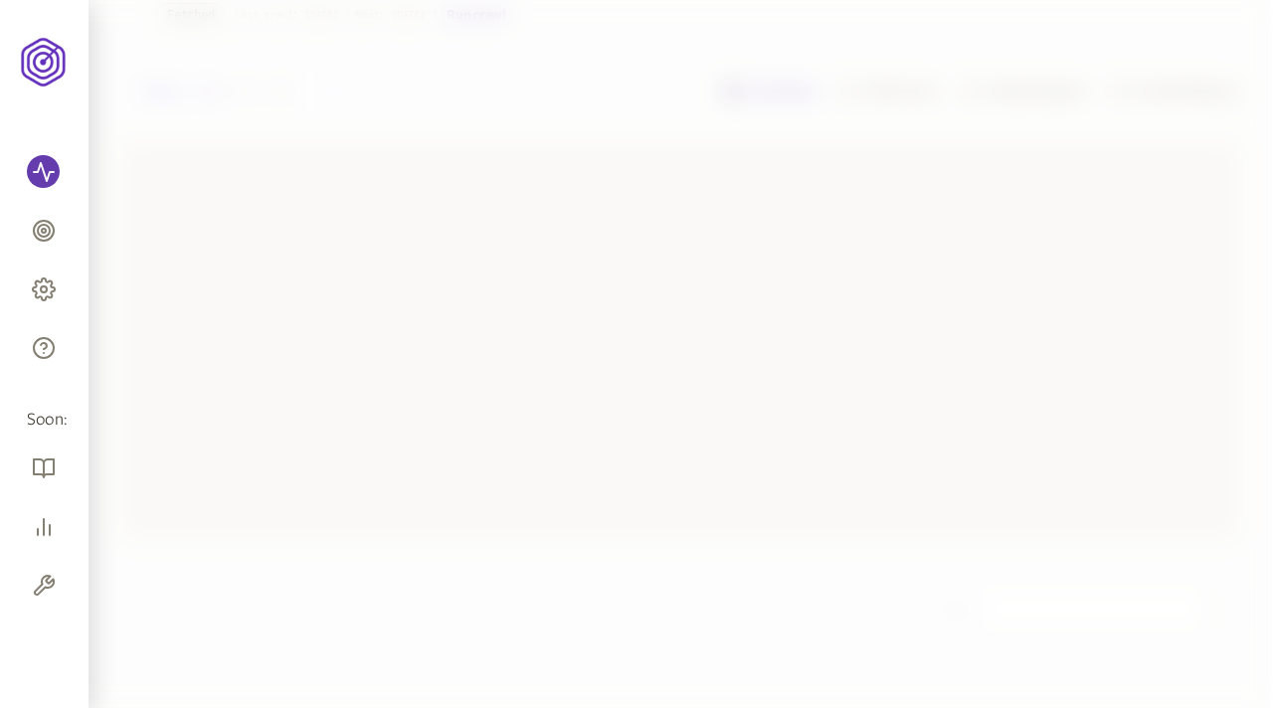
scroll to position [147, 0]
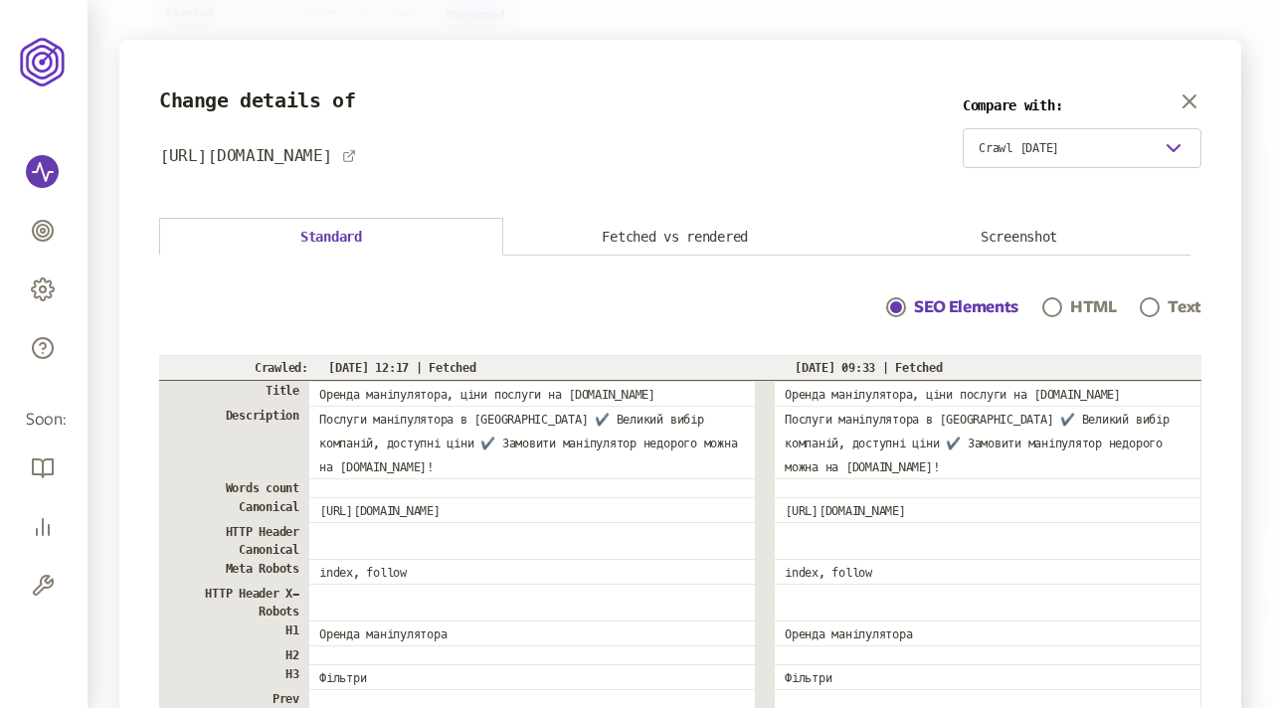
click at [1008, 239] on button "Screenshot" at bounding box center [1019, 237] width 344 height 37
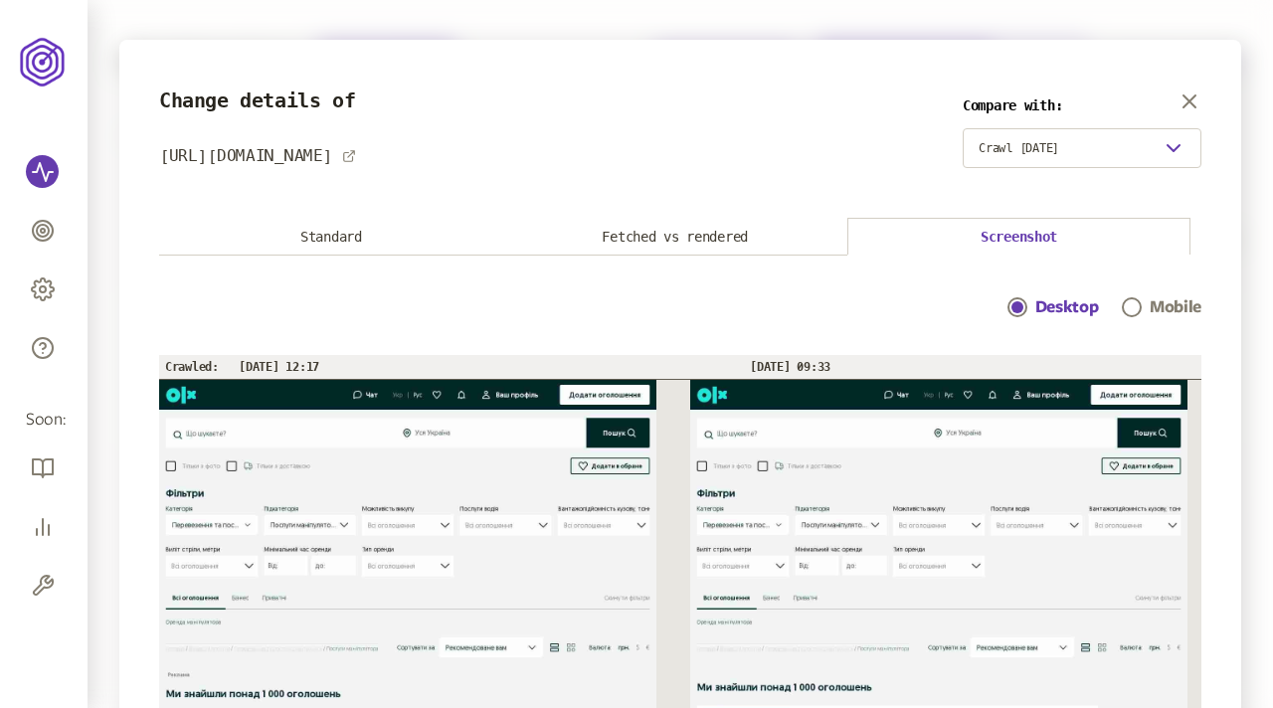
click at [1144, 300] on div "Mobile" at bounding box center [1161, 307] width 80 height 24
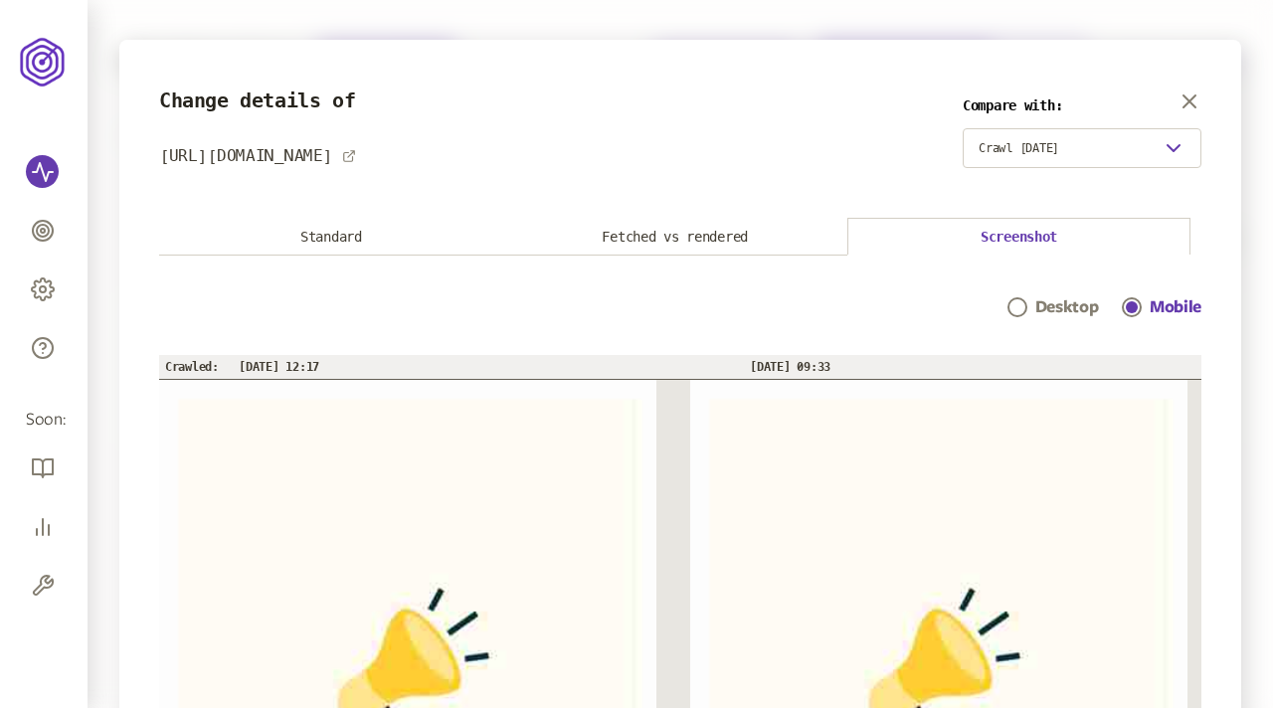
click at [1035, 302] on p "Desktop" at bounding box center [1066, 307] width 63 height 24
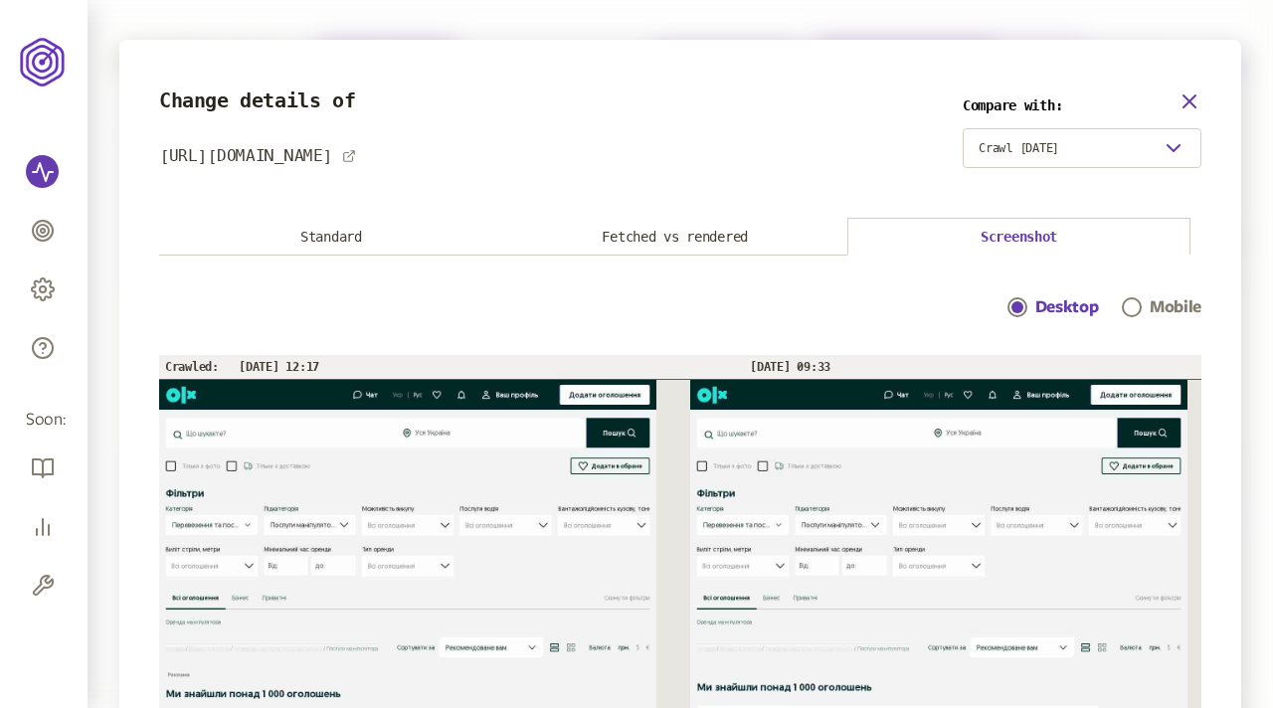
click at [1189, 93] on icon "button" at bounding box center [1189, 101] width 24 height 24
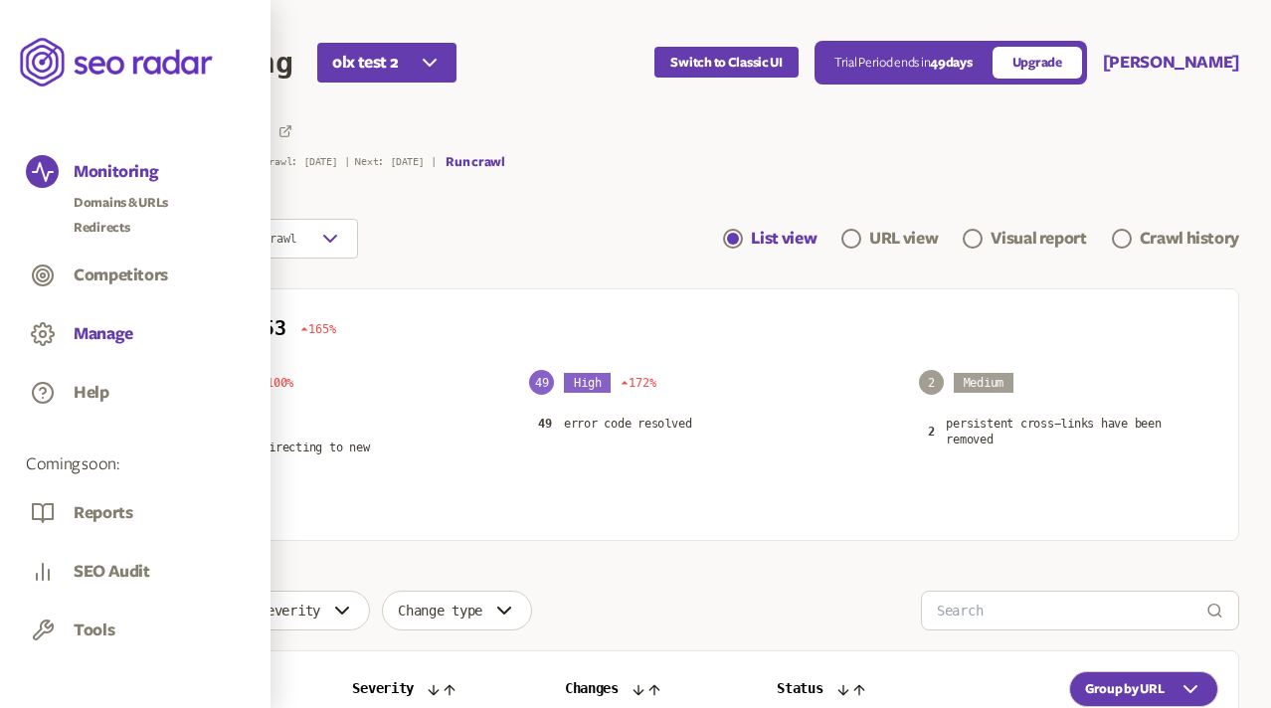
click at [96, 333] on button "Manage" at bounding box center [104, 334] width 60 height 22
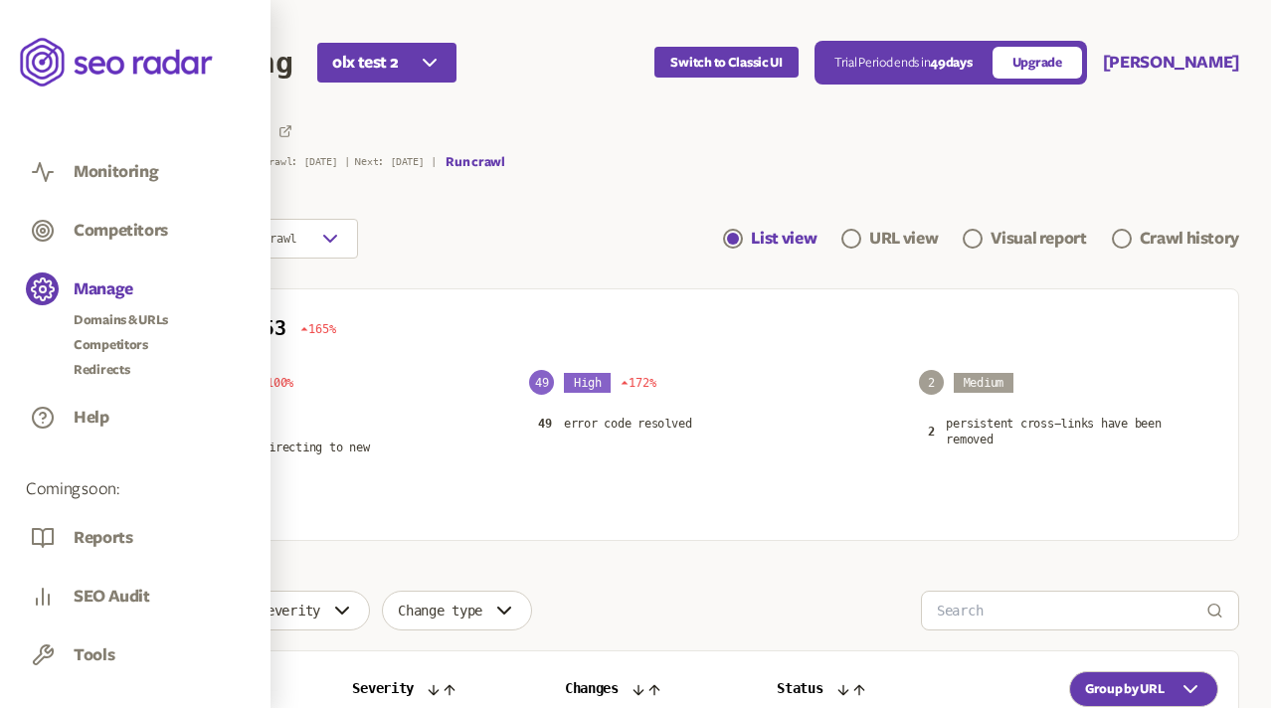
click at [121, 159] on div "Monitoring" at bounding box center [135, 174] width 219 height 38
click at [118, 168] on button "Monitoring" at bounding box center [116, 172] width 85 height 22
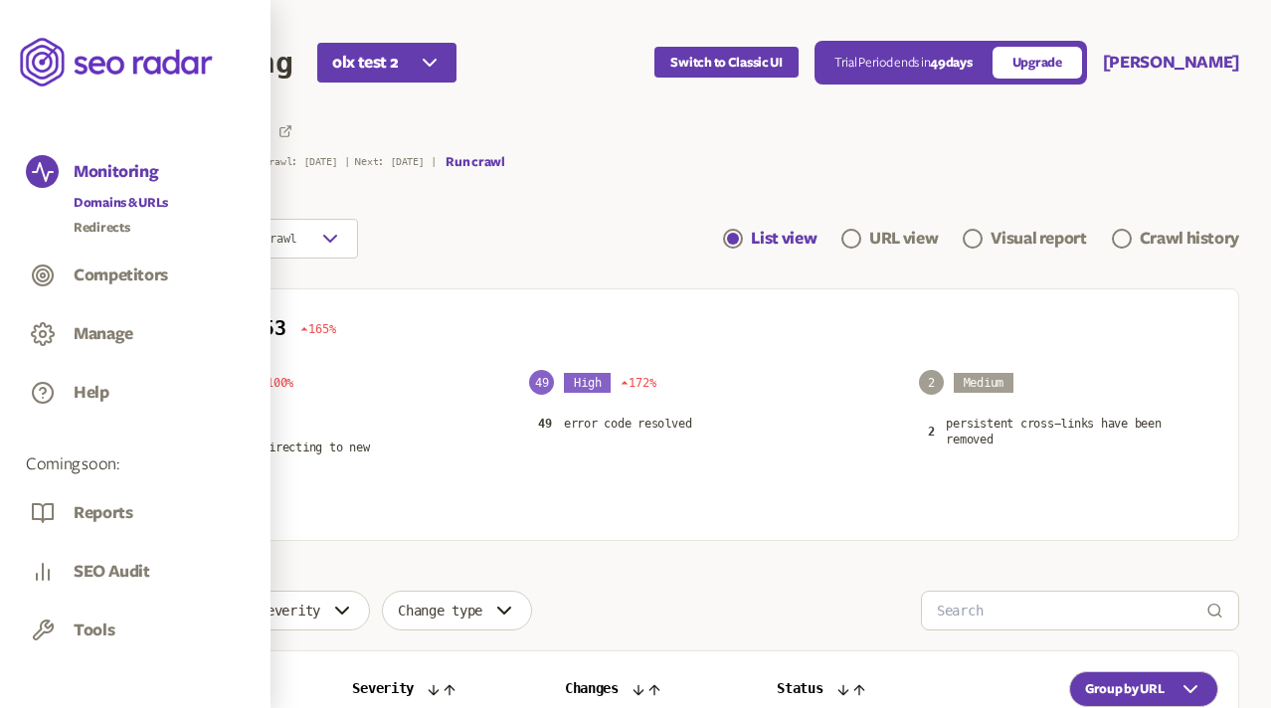
click at [104, 202] on link "Domains & URLs" at bounding box center [121, 203] width 94 height 20
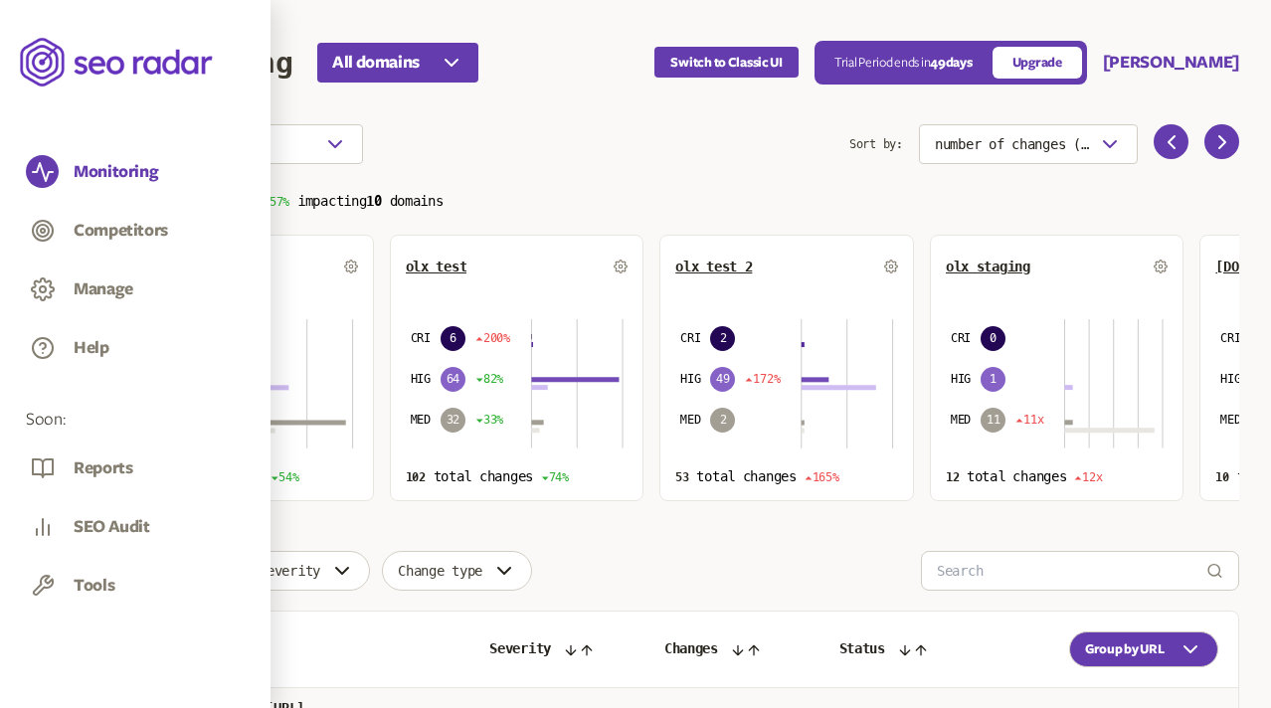
click at [411, 161] on div "Choose an option" at bounding box center [484, 144] width 730 height 40
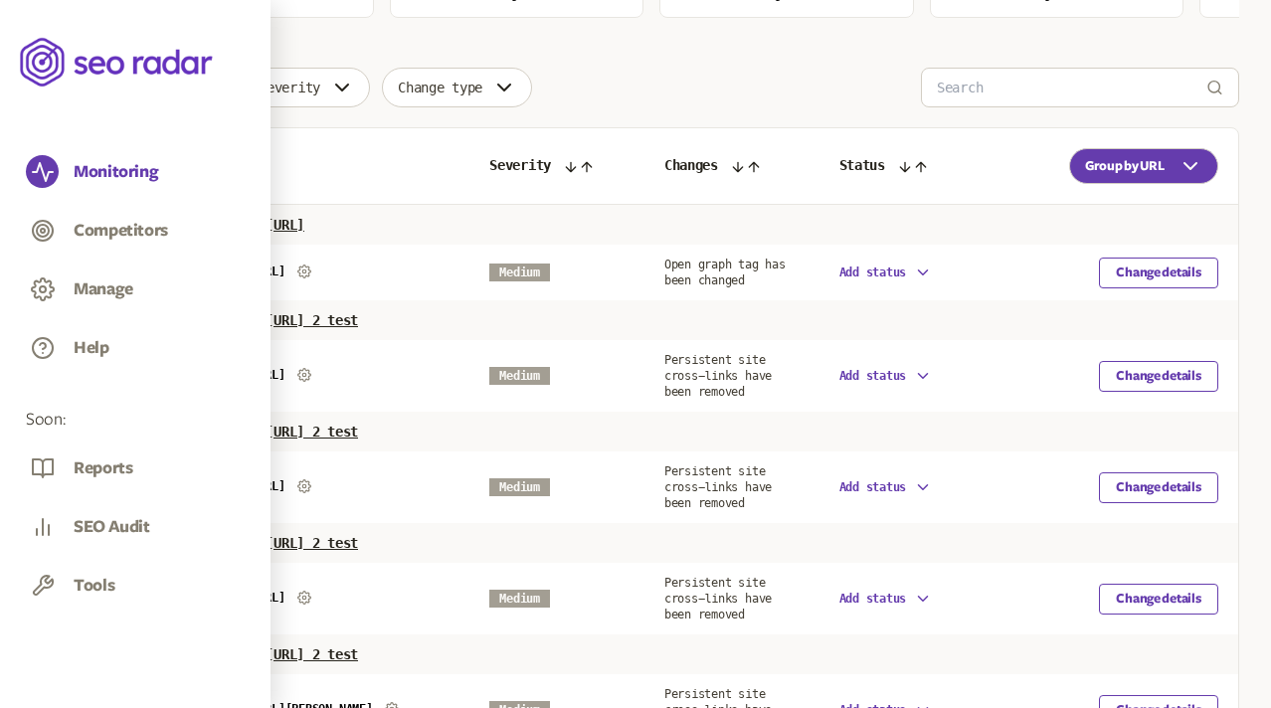
scroll to position [491, 0]
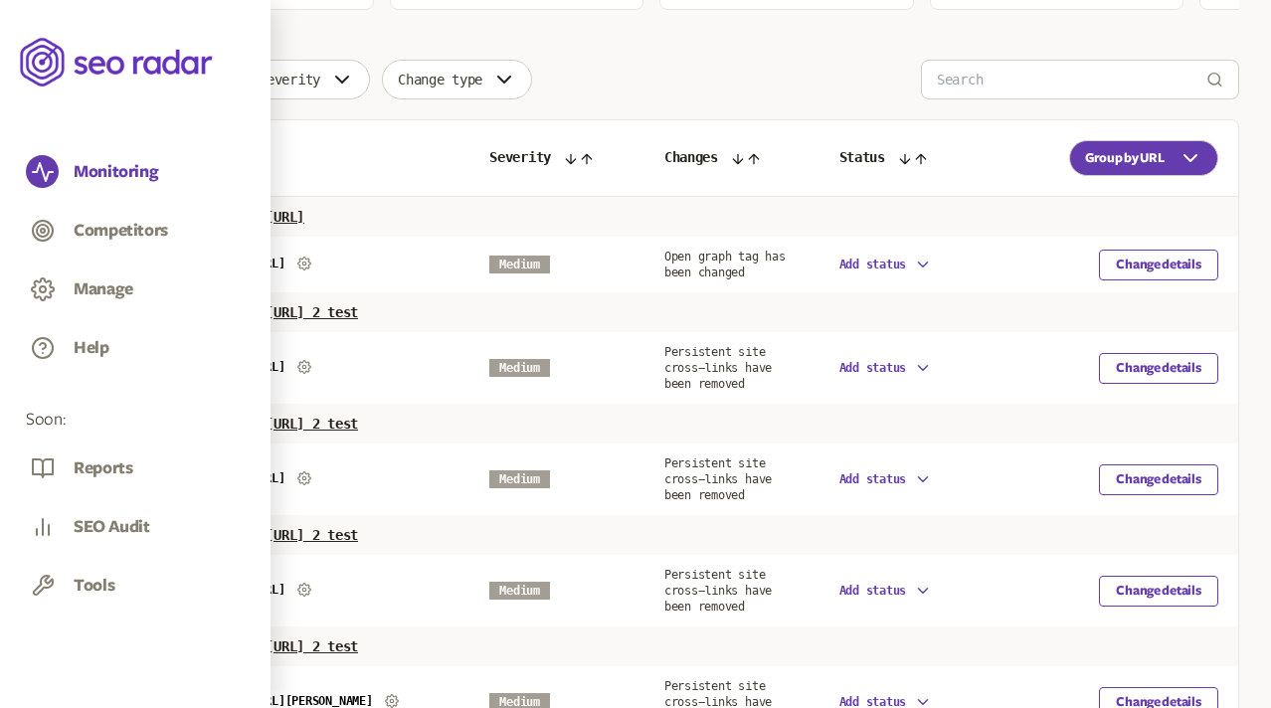
click at [1173, 243] on td "Change details" at bounding box center [1130, 265] width 216 height 56
click at [1173, 264] on button "Change details" at bounding box center [1158, 265] width 119 height 31
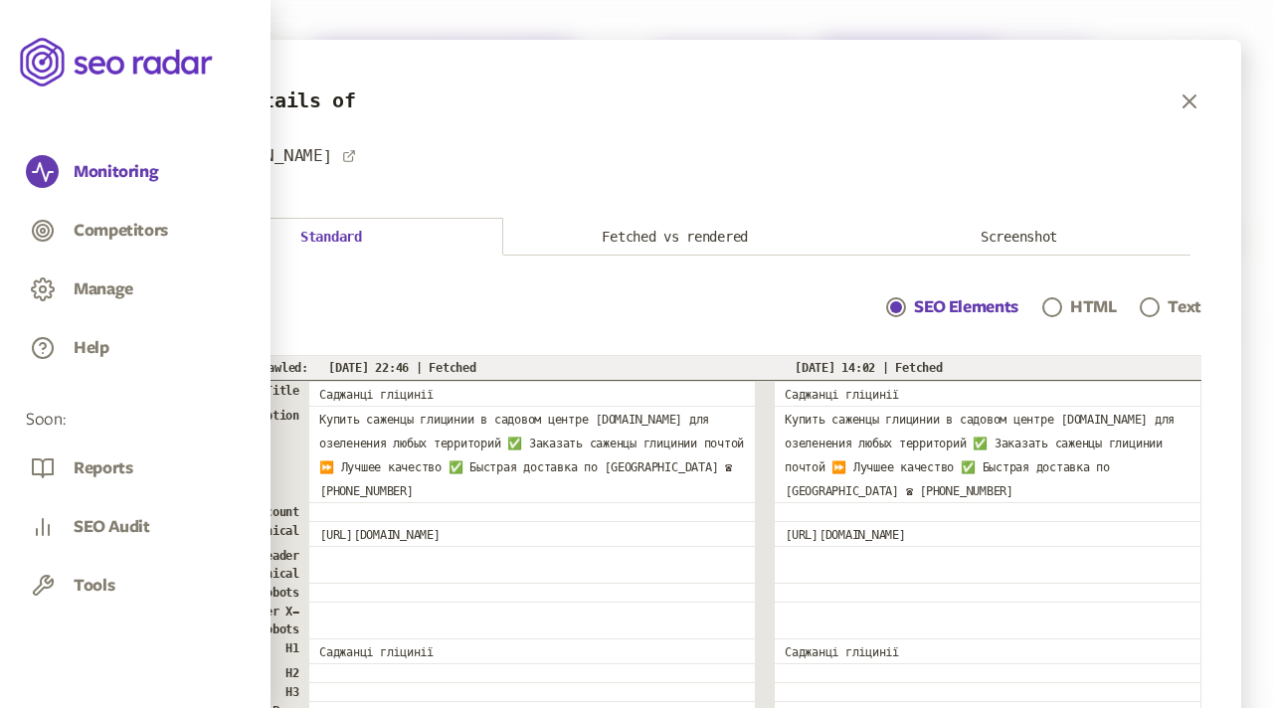
click at [1031, 237] on button "Screenshot" at bounding box center [1019, 237] width 344 height 37
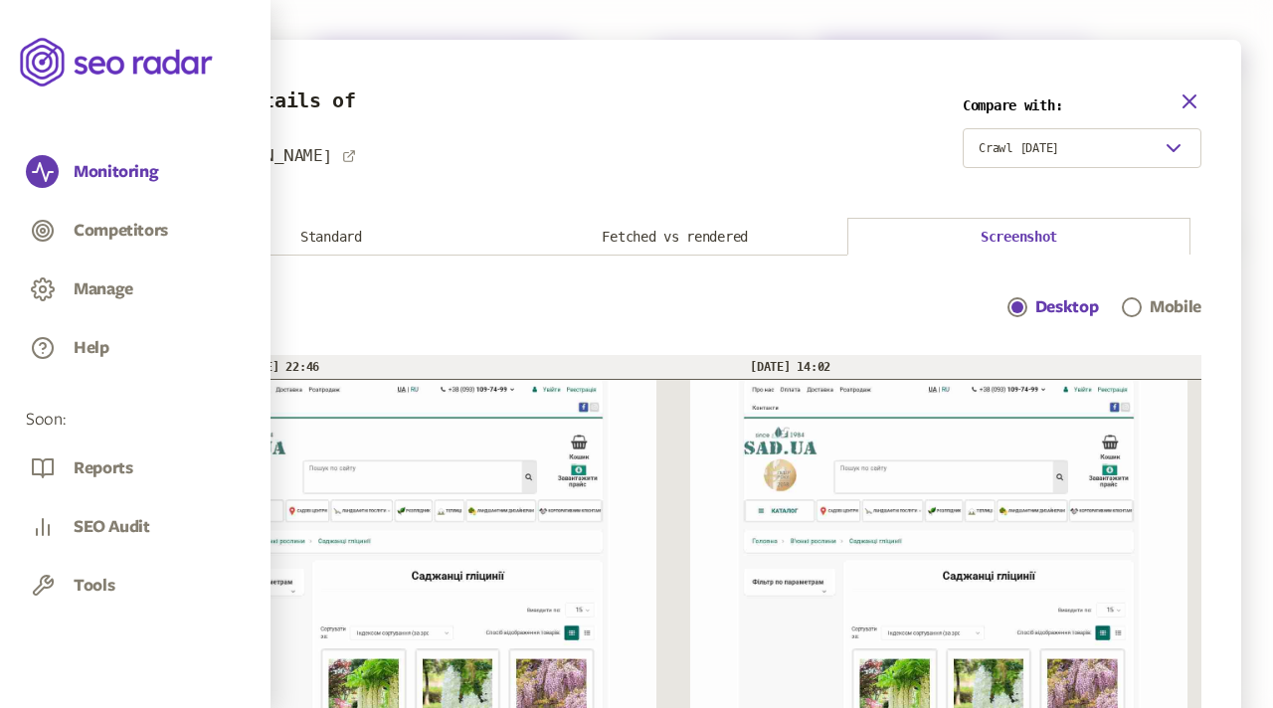
click at [1178, 99] on icon "button" at bounding box center [1189, 101] width 24 height 24
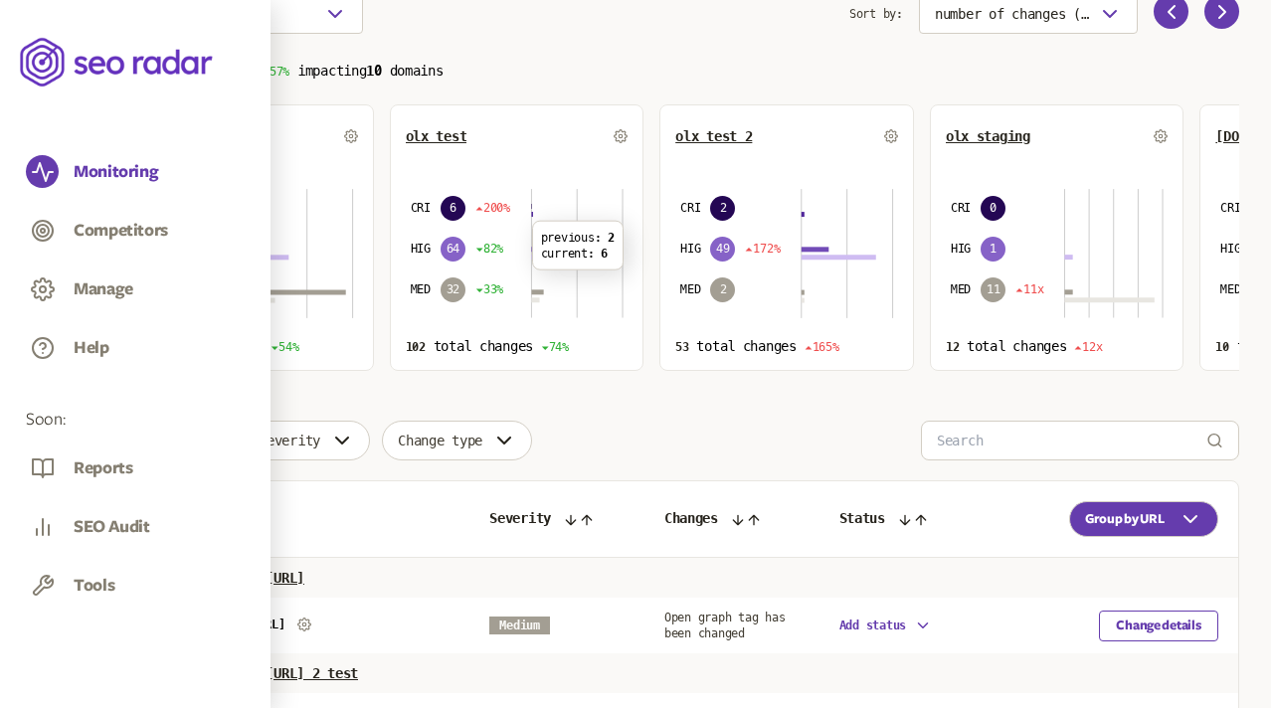
scroll to position [136, 0]
